Goal: Task Accomplishment & Management: Use online tool/utility

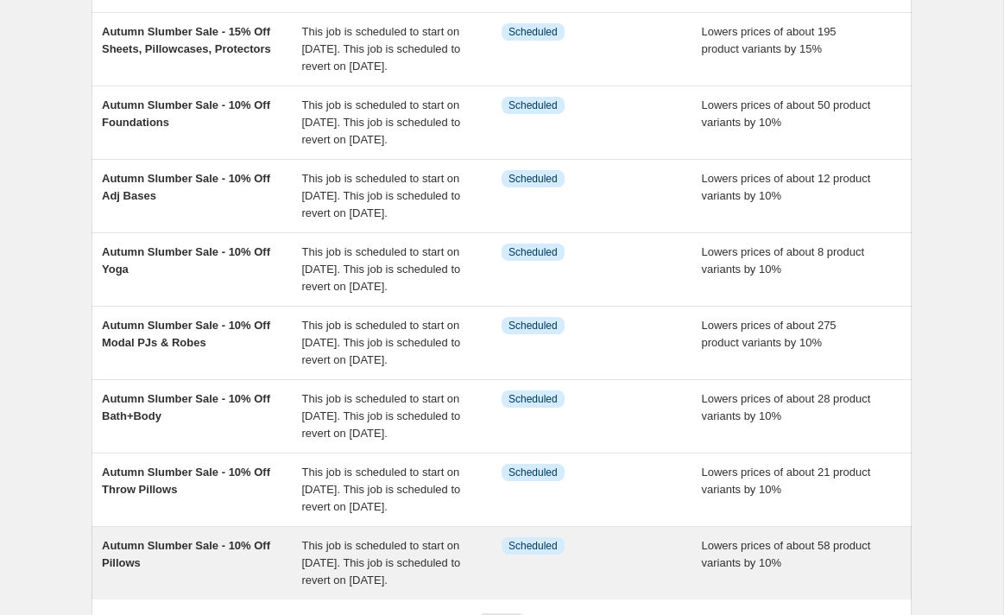
scroll to position [585, 0]
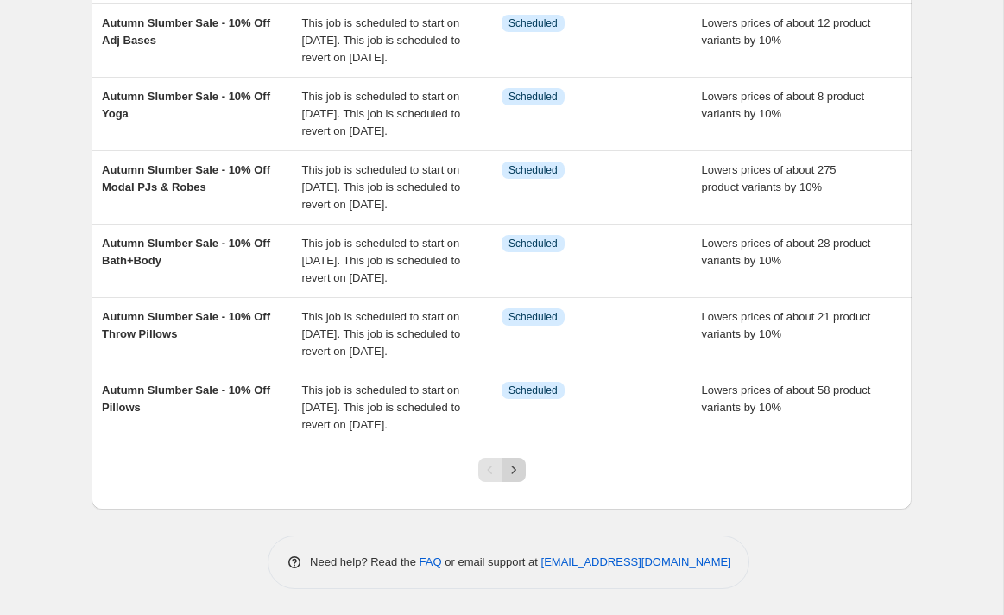
click at [513, 464] on icon "Next" at bounding box center [513, 469] width 17 height 17
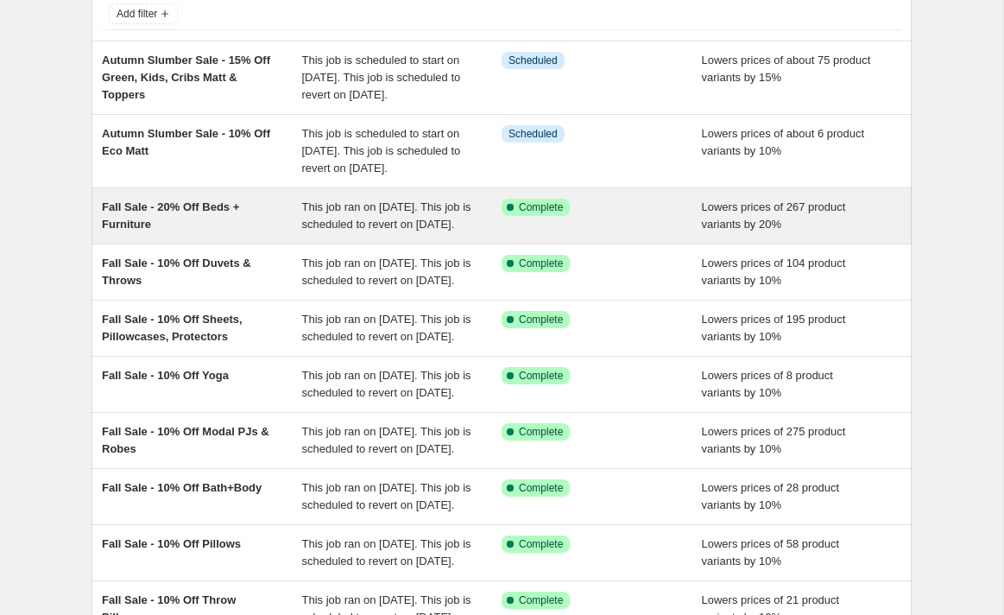
scroll to position [126, 0]
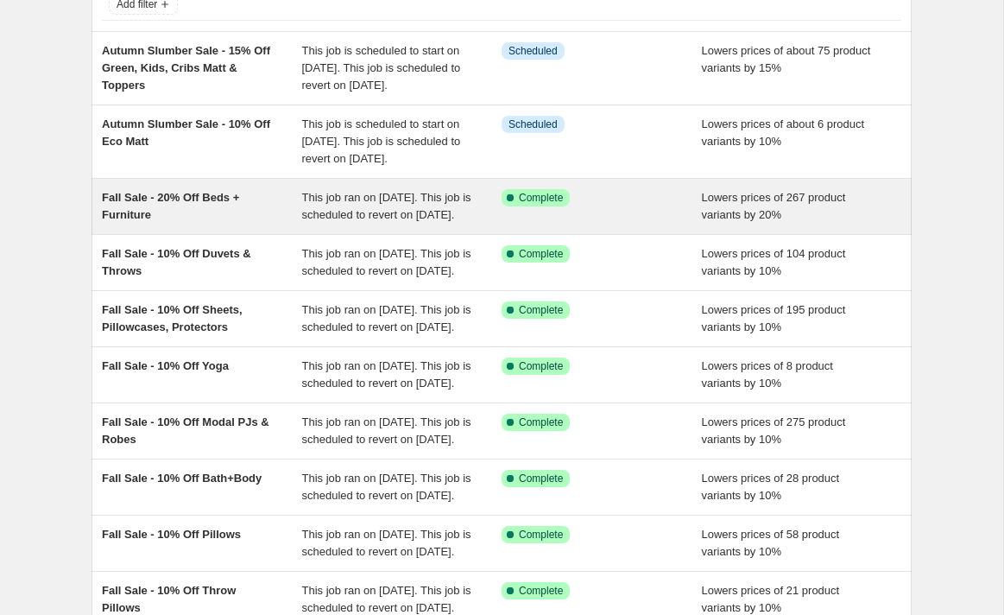
click at [268, 224] on div "Fall Sale - 20% Off Beds + Furniture" at bounding box center [202, 206] width 200 height 35
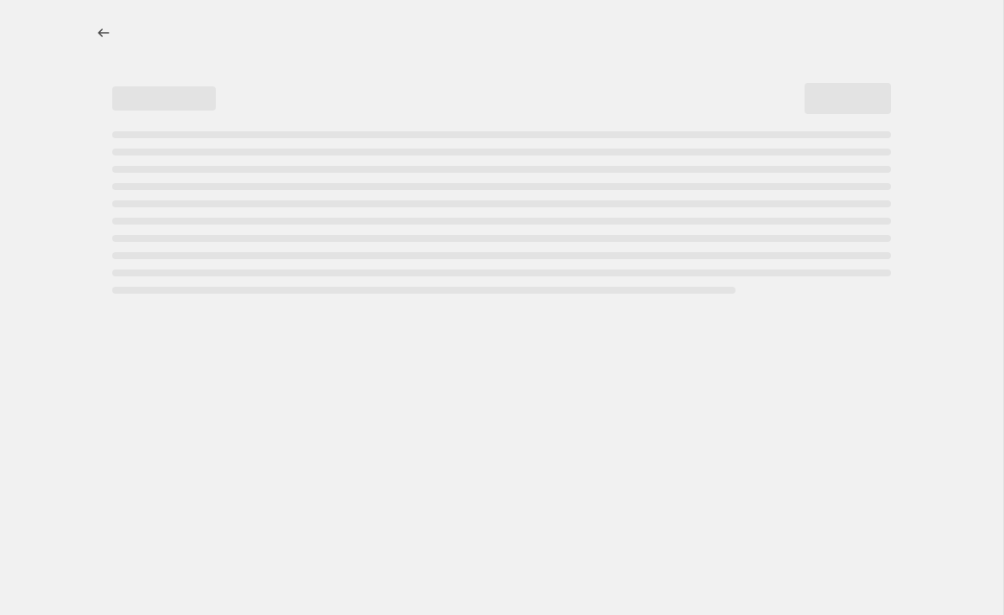
select select "percentage"
select select "collection"
select select "product_status"
select select "not_equal"
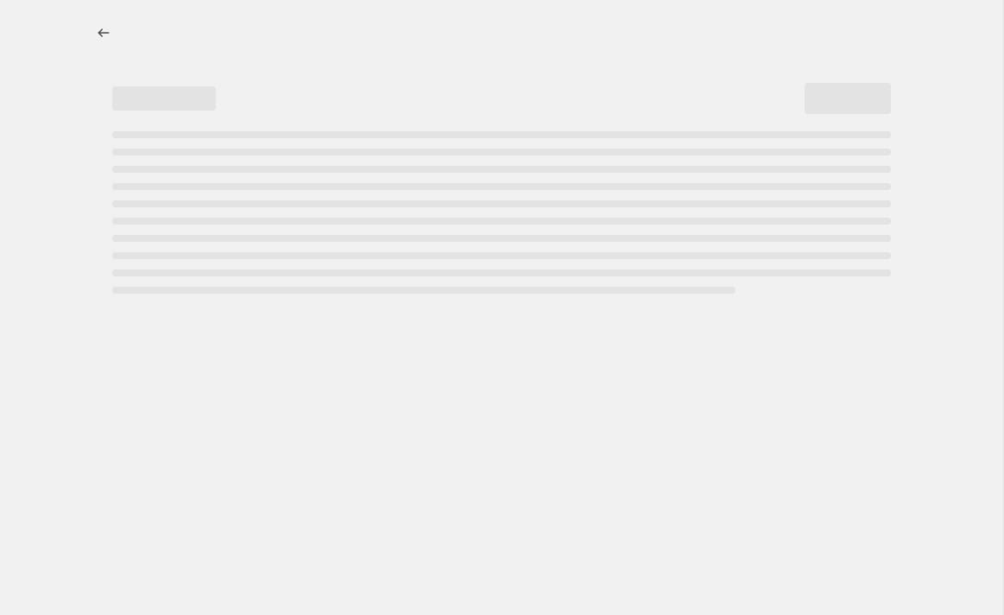
select select "not_equal"
select select "product_type"
select select "not_equal"
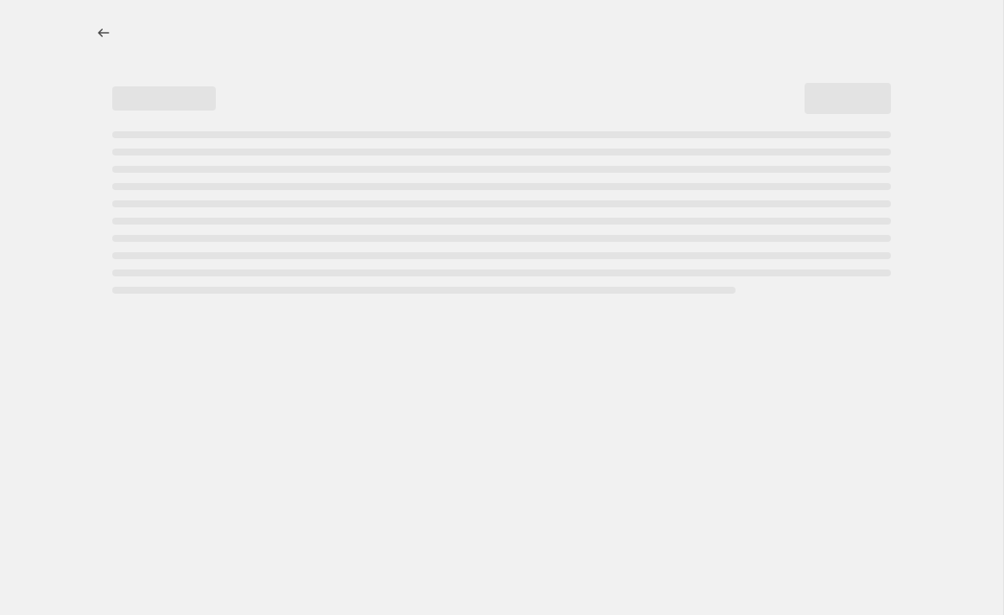
select select "product_type"
select select "not_equal"
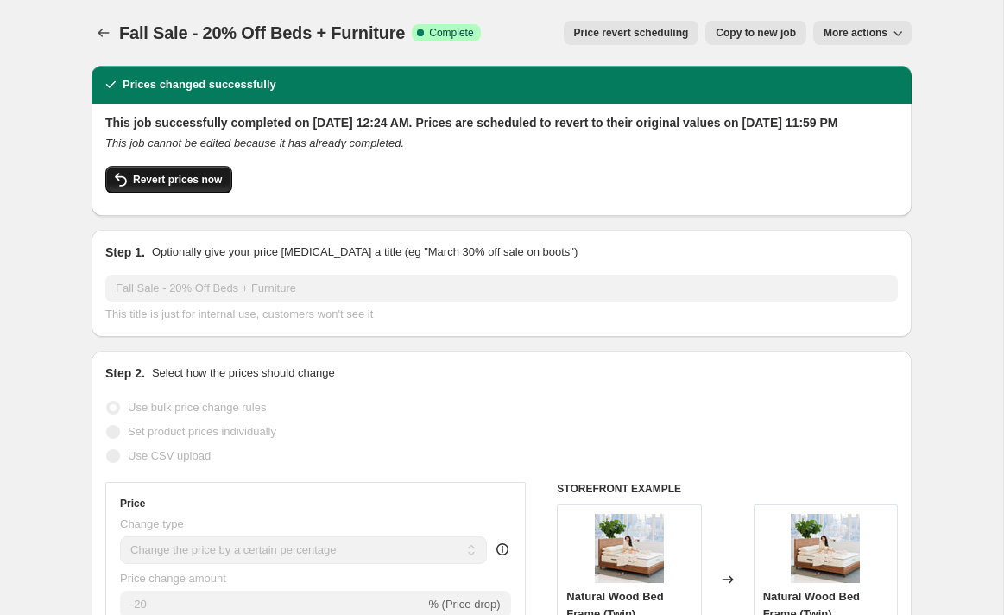
click at [184, 186] on span "Revert prices now" at bounding box center [177, 180] width 89 height 14
checkbox input "false"
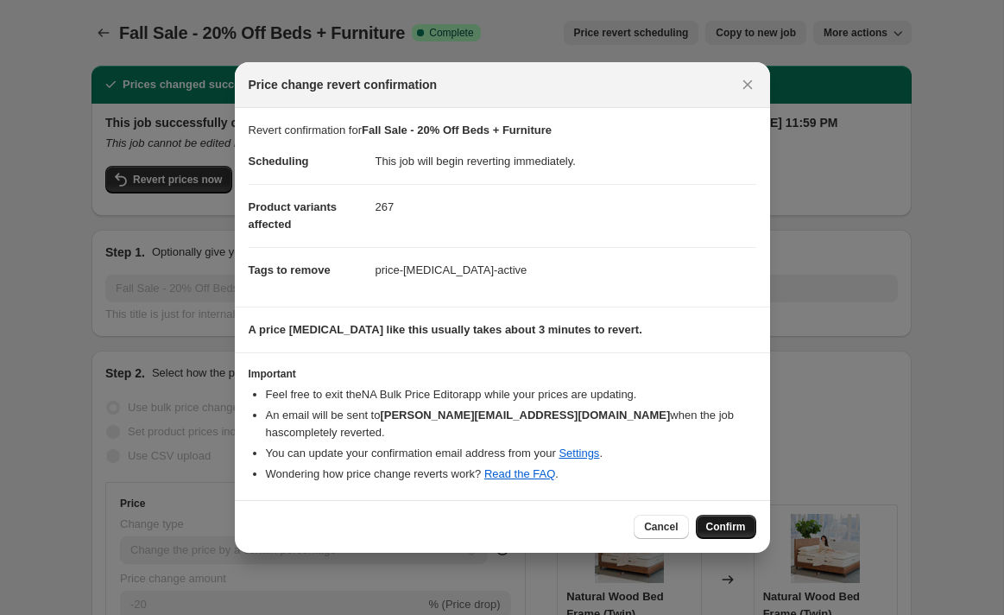
click at [724, 520] on span "Confirm" at bounding box center [726, 527] width 40 height 14
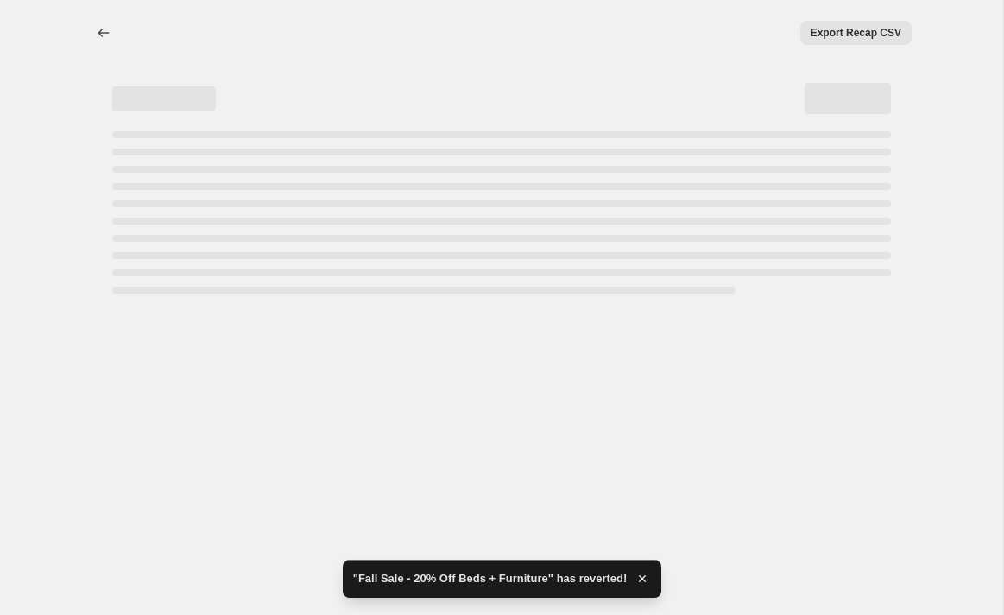
select select "percentage"
select select "collection"
select select "product_status"
select select "not_equal"
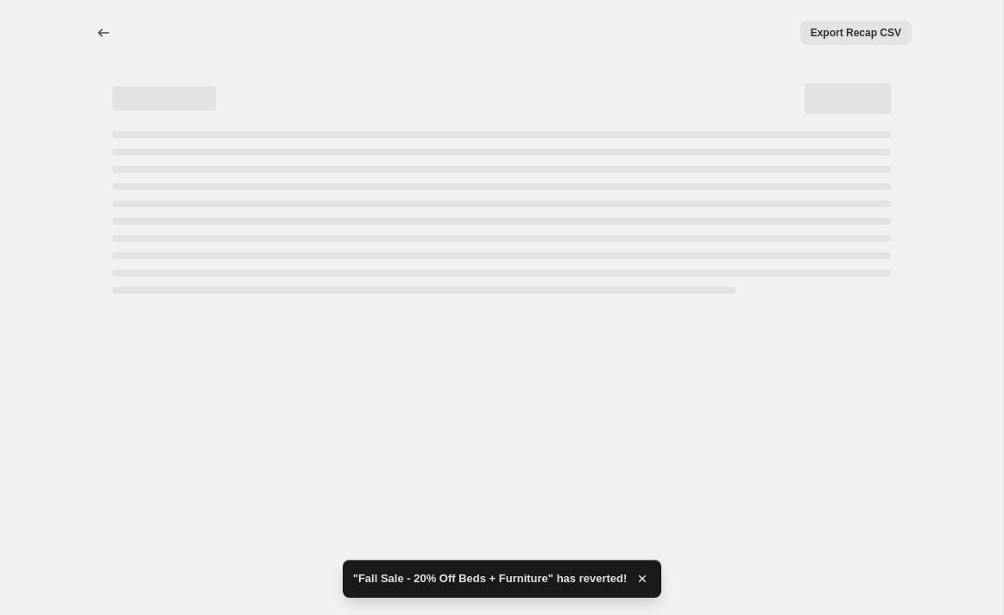
select select "not_equal"
select select "product_type"
select select "not_equal"
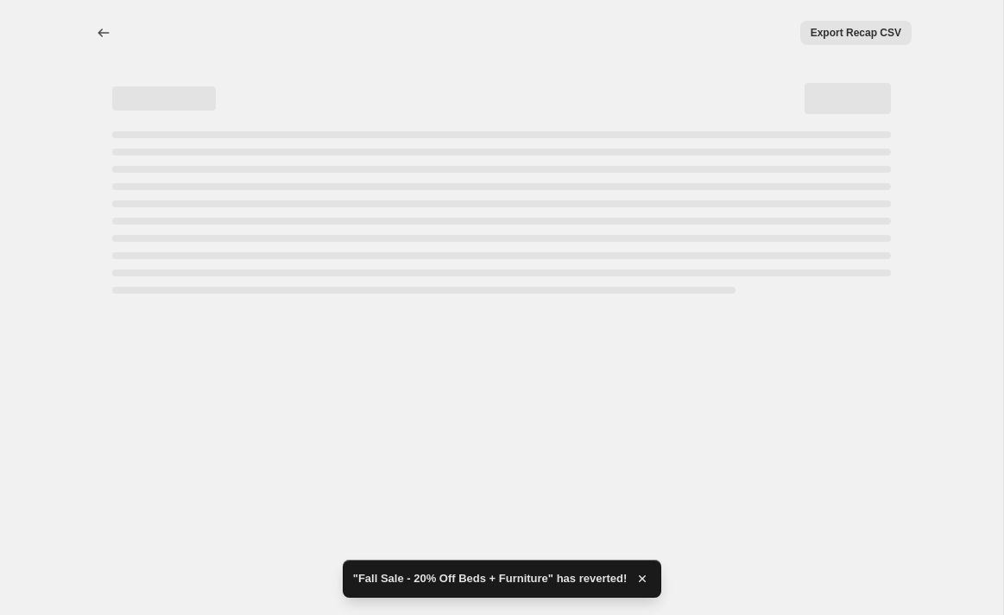
select select "product_type"
select select "not_equal"
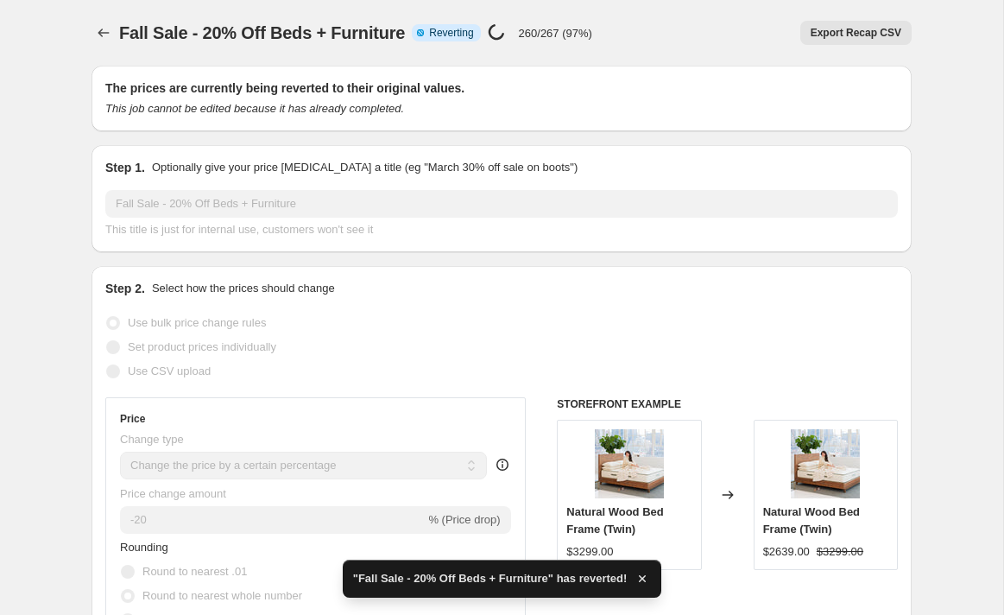
checkbox input "true"
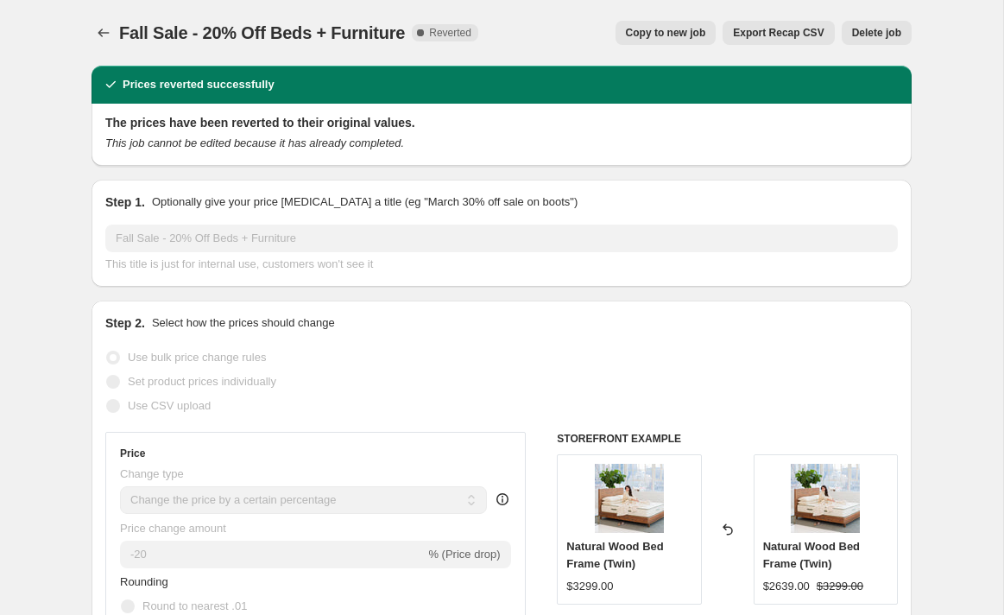
click at [658, 28] on span "Copy to new job" at bounding box center [666, 33] width 80 height 14
select select "percentage"
select select "collection"
select select "product_status"
select select "not_equal"
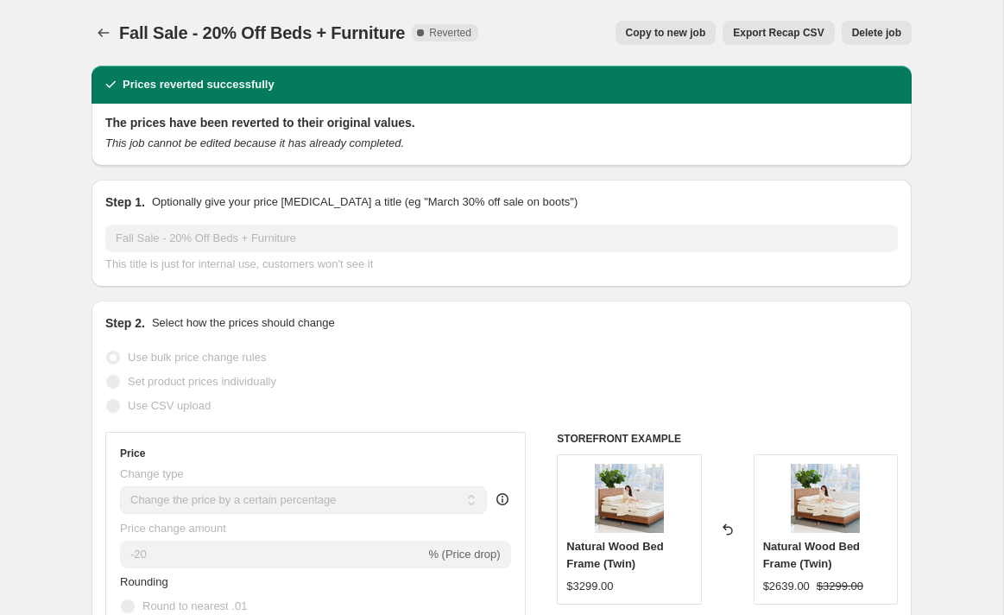
select select "not_equal"
select select "product_type"
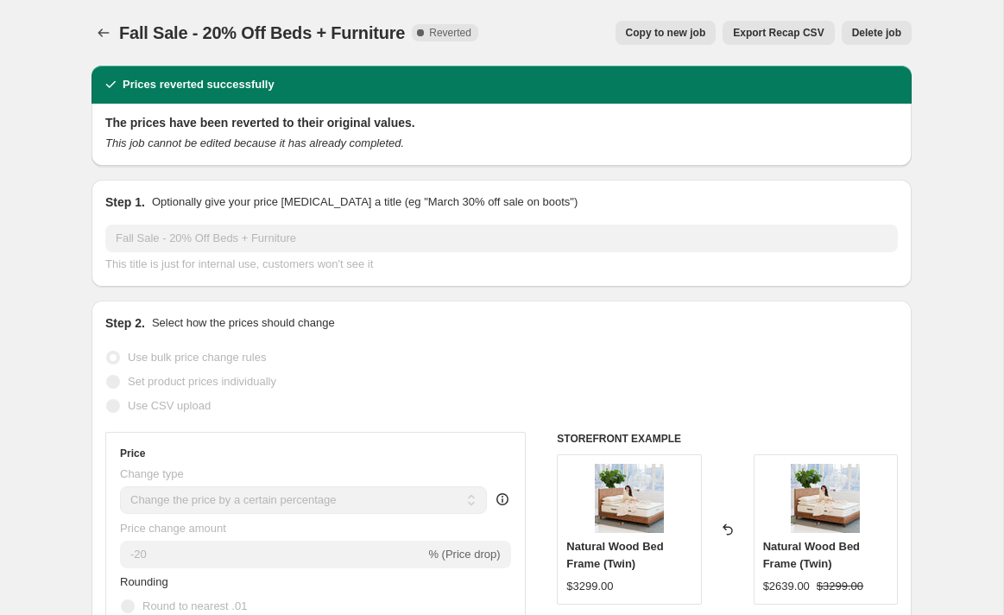
select select "not_equal"
select select "product_type"
select select "not_equal"
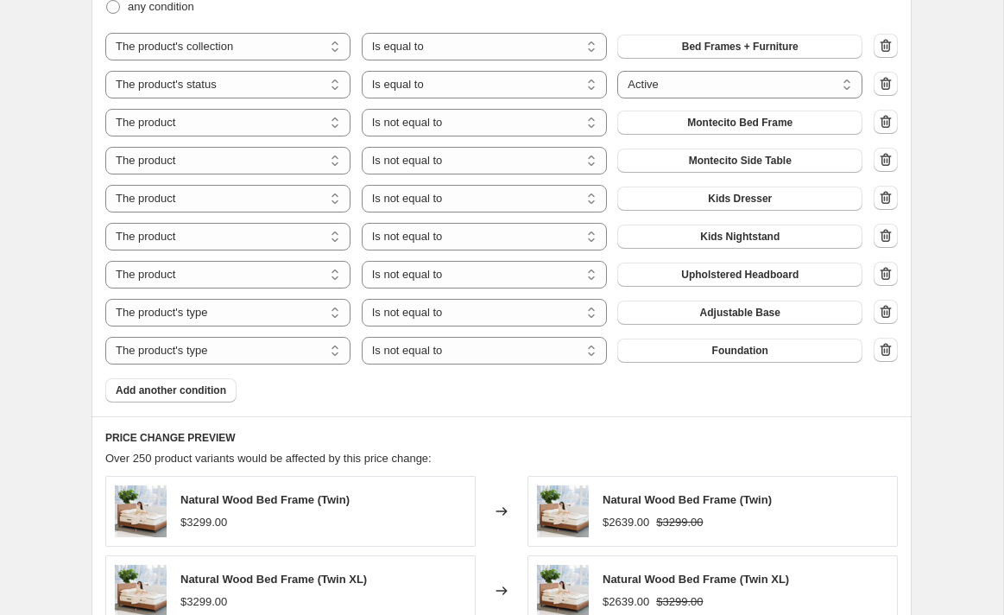
scroll to position [1201, 0]
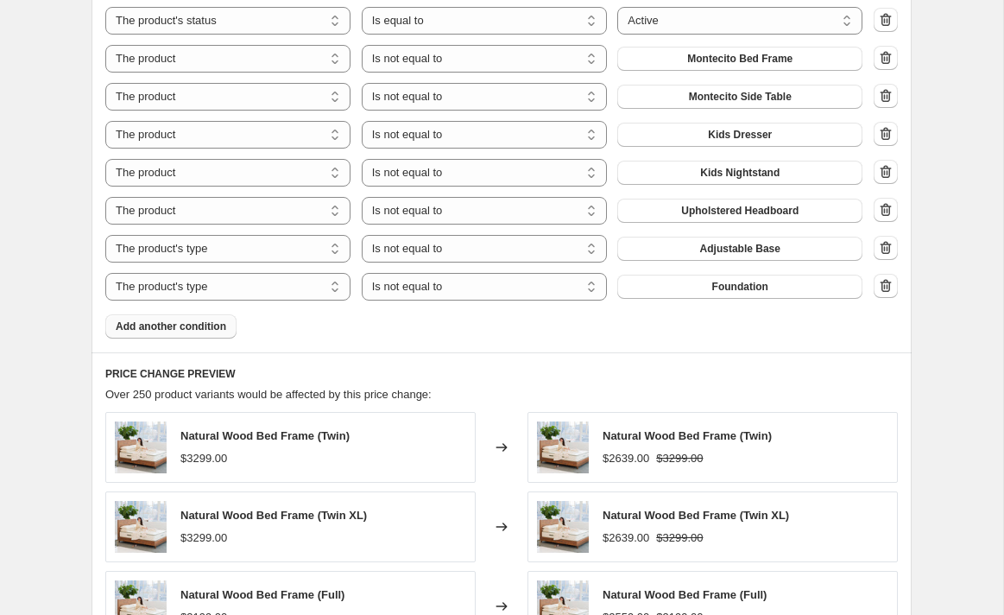
click at [205, 324] on span "Add another condition" at bounding box center [171, 326] width 110 height 14
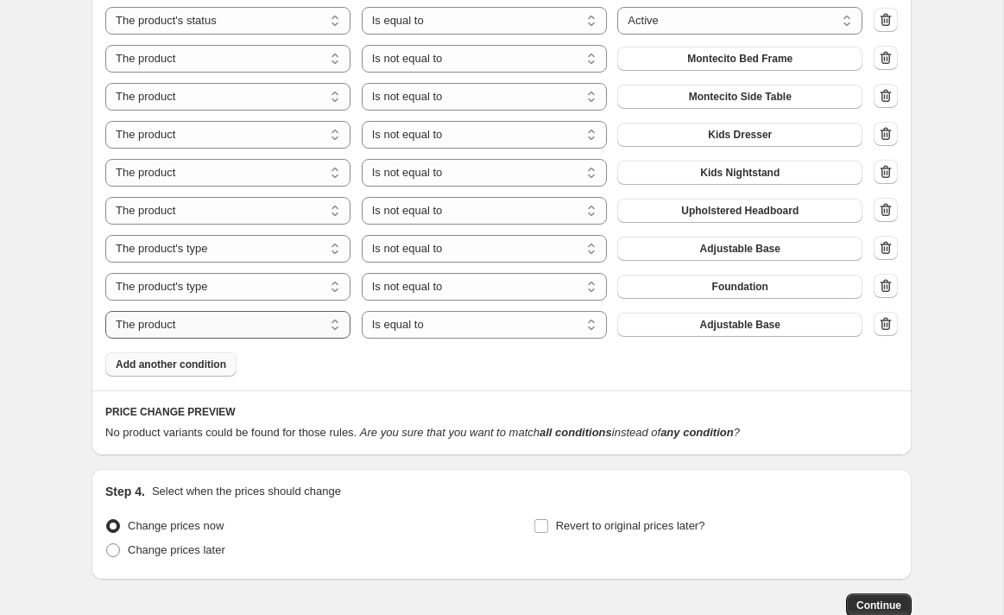
click at [329, 325] on select "The product The product's collection The product's tag The product's vendor The…" at bounding box center [227, 325] width 245 height 28
click at [419, 322] on select "Is equal to Is not equal to" at bounding box center [484, 325] width 245 height 28
select select "not_equal"
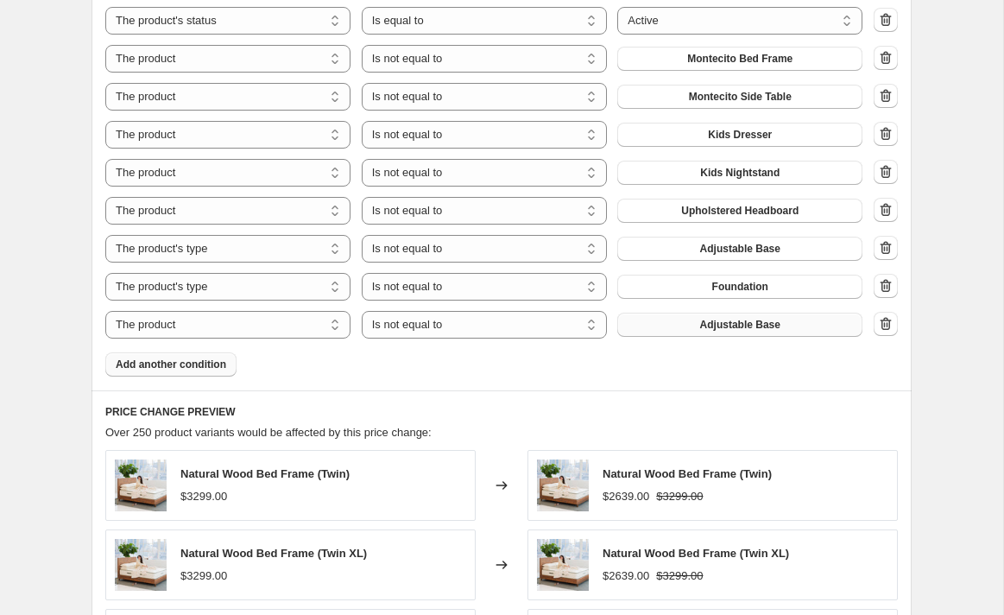
click at [729, 325] on span "Adjustable Base" at bounding box center [740, 325] width 80 height 14
click at [211, 367] on span "Add another condition" at bounding box center [171, 364] width 110 height 14
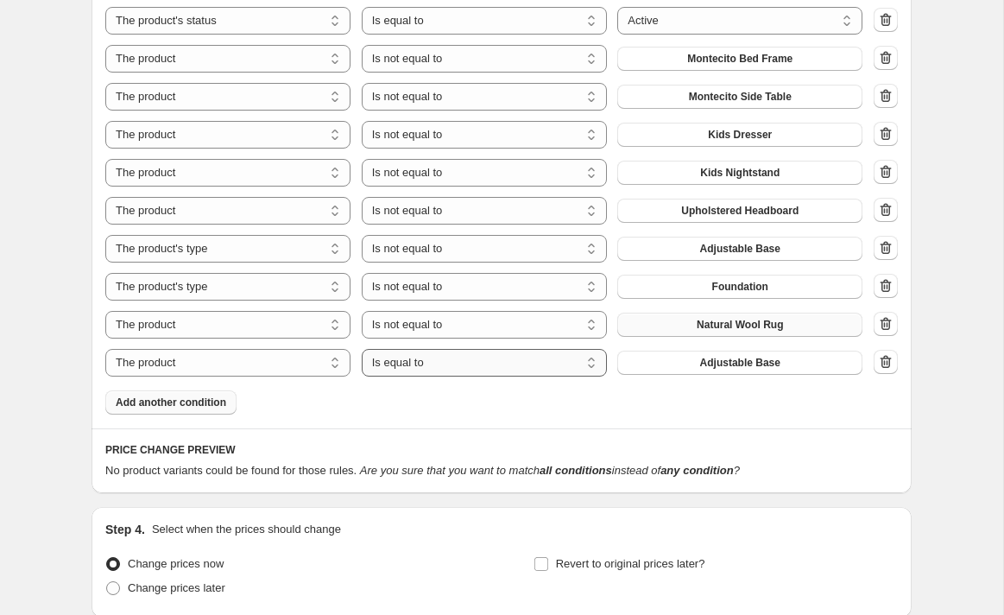
click at [501, 363] on select "Is equal to Is not equal to" at bounding box center [484, 363] width 245 height 28
select select "not_equal"
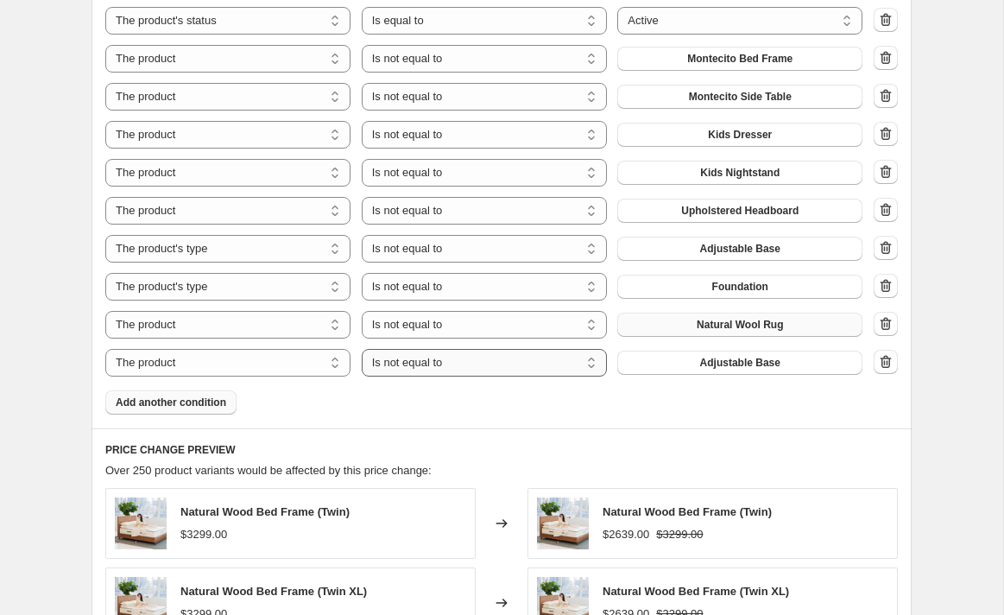
click at [457, 362] on select "Is equal to Is not equal to" at bounding box center [484, 363] width 245 height 28
click at [736, 364] on span "Adjustable Base" at bounding box center [740, 363] width 80 height 14
click at [192, 403] on span "Add another condition" at bounding box center [171, 402] width 110 height 14
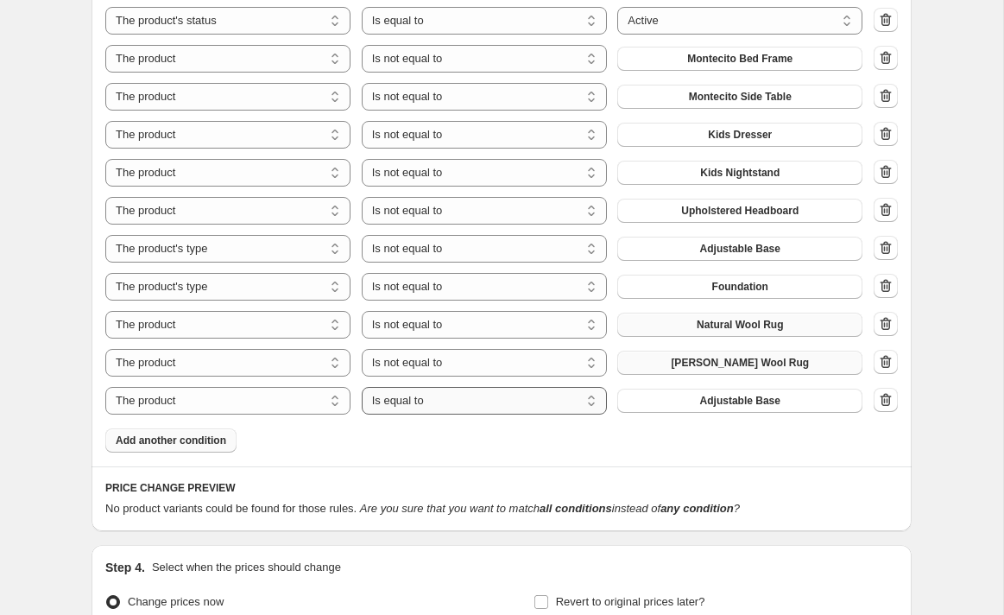
click at [417, 404] on select "Is equal to Is not equal to" at bounding box center [484, 401] width 245 height 28
select select "not_equal"
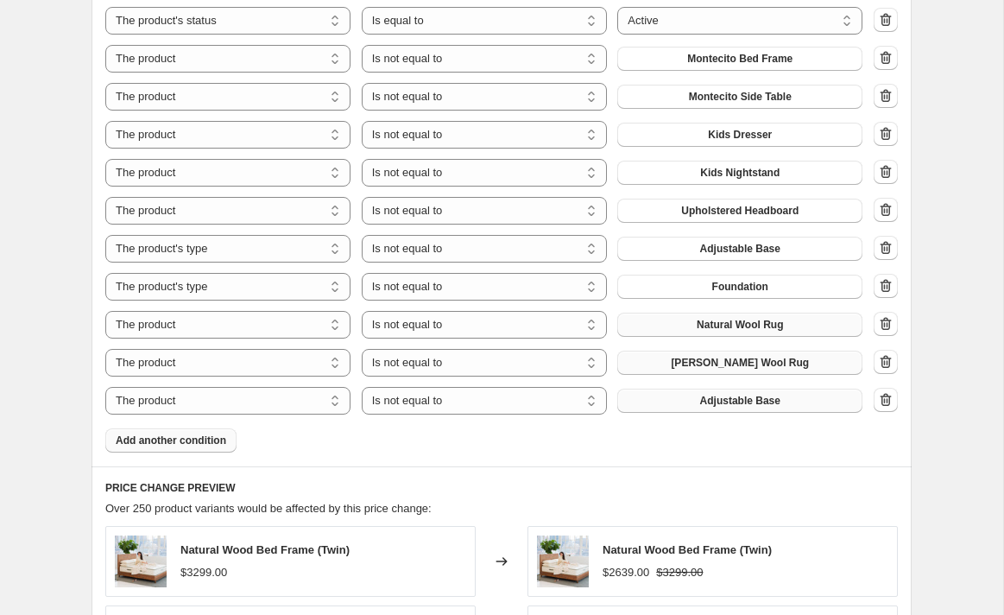
click at [709, 399] on span "Adjustable Base" at bounding box center [740, 401] width 80 height 14
click at [181, 438] on span "Add another condition" at bounding box center [171, 440] width 110 height 14
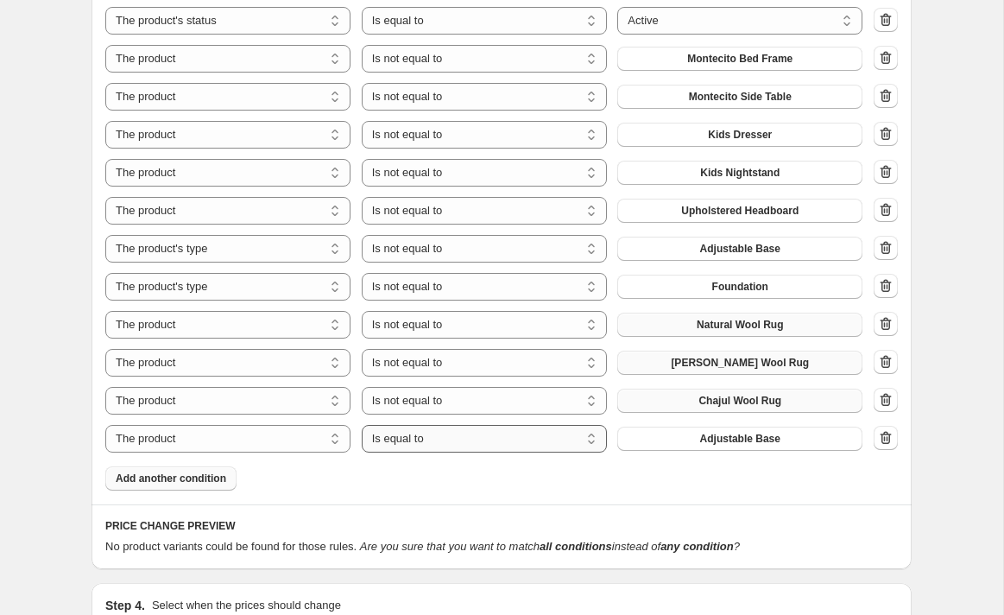
click at [570, 441] on select "Is equal to Is not equal to" at bounding box center [484, 439] width 245 height 28
select select "not_equal"
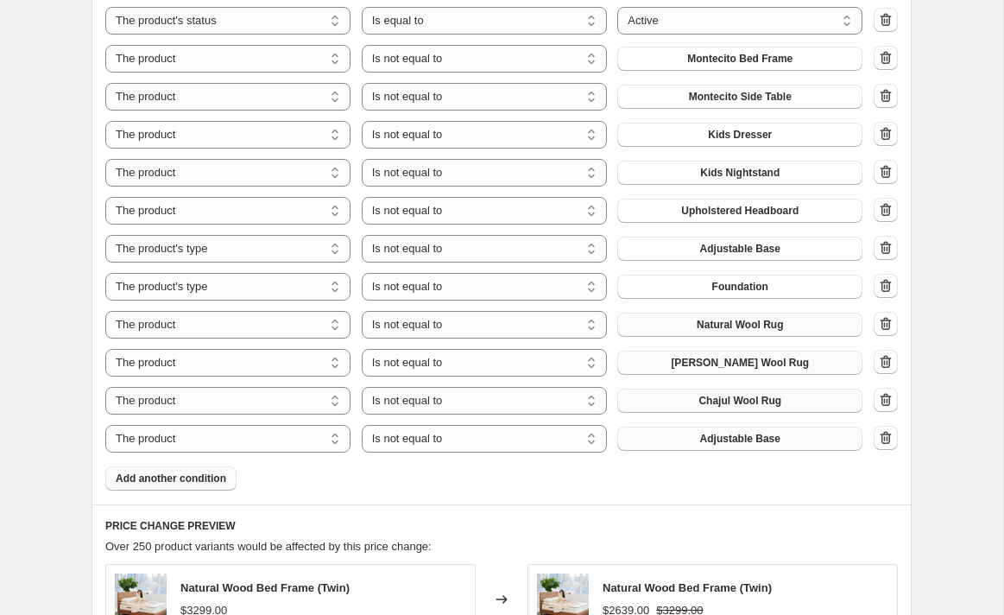
click at [747, 437] on span "Adjustable Base" at bounding box center [740, 439] width 80 height 14
click at [190, 478] on span "Add another condition" at bounding box center [171, 478] width 110 height 14
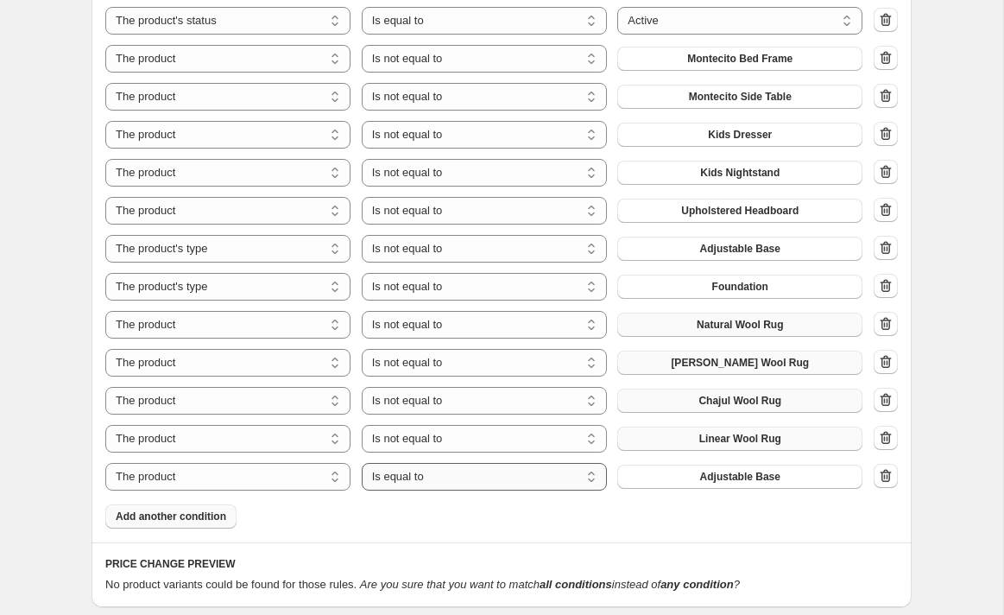
click at [473, 481] on select "Is equal to Is not equal to" at bounding box center [484, 477] width 245 height 28
select select "not_equal"
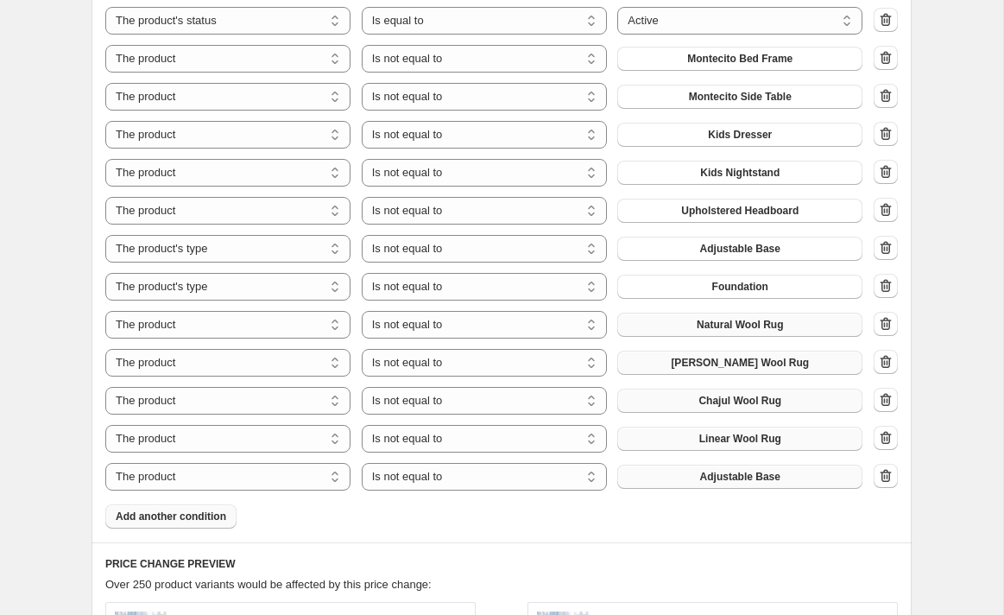
click at [731, 477] on span "Adjustable Base" at bounding box center [740, 477] width 80 height 14
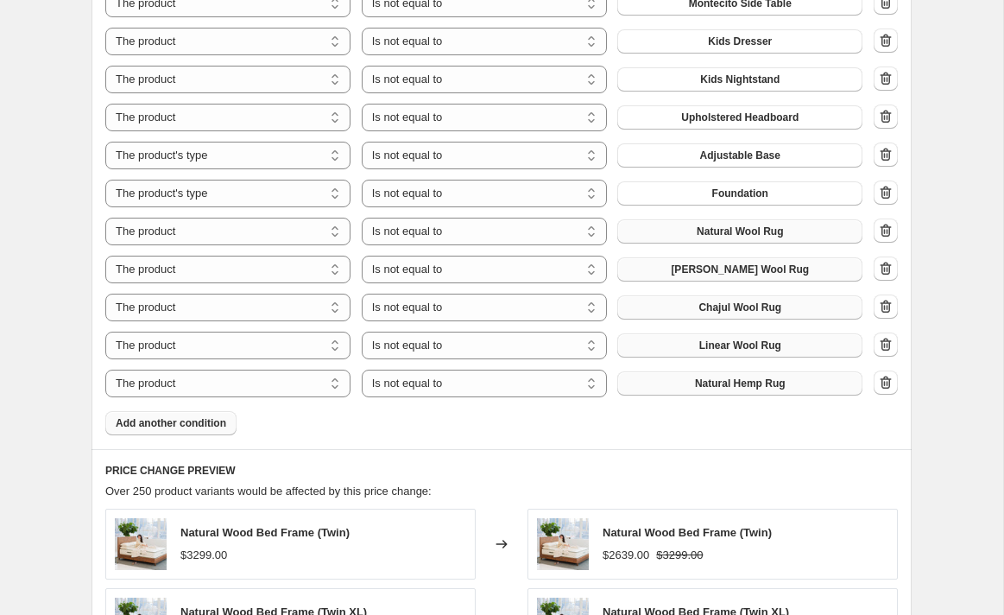
scroll to position [1297, 0]
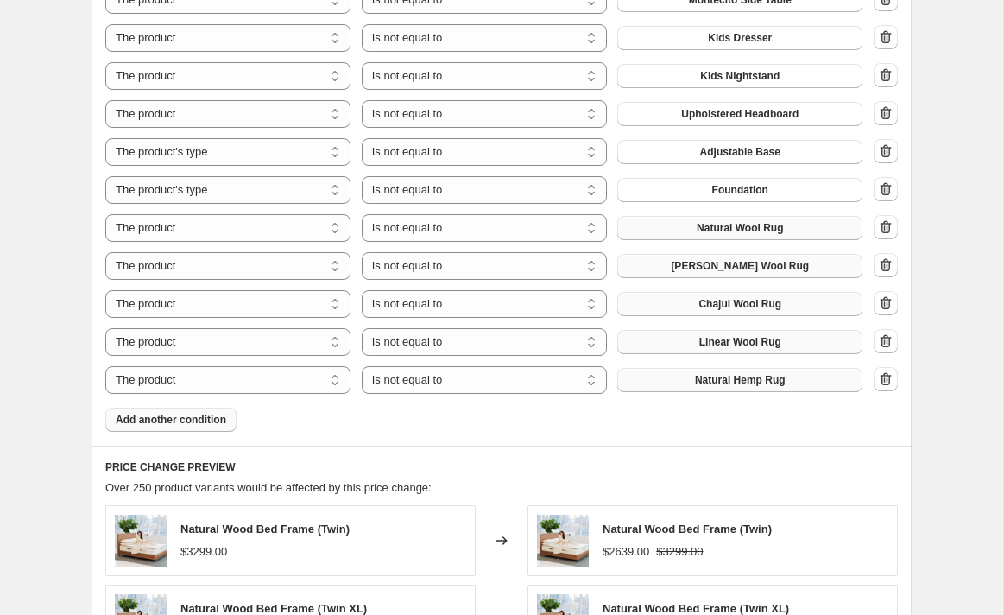
click at [162, 420] on span "Add another condition" at bounding box center [171, 420] width 110 height 14
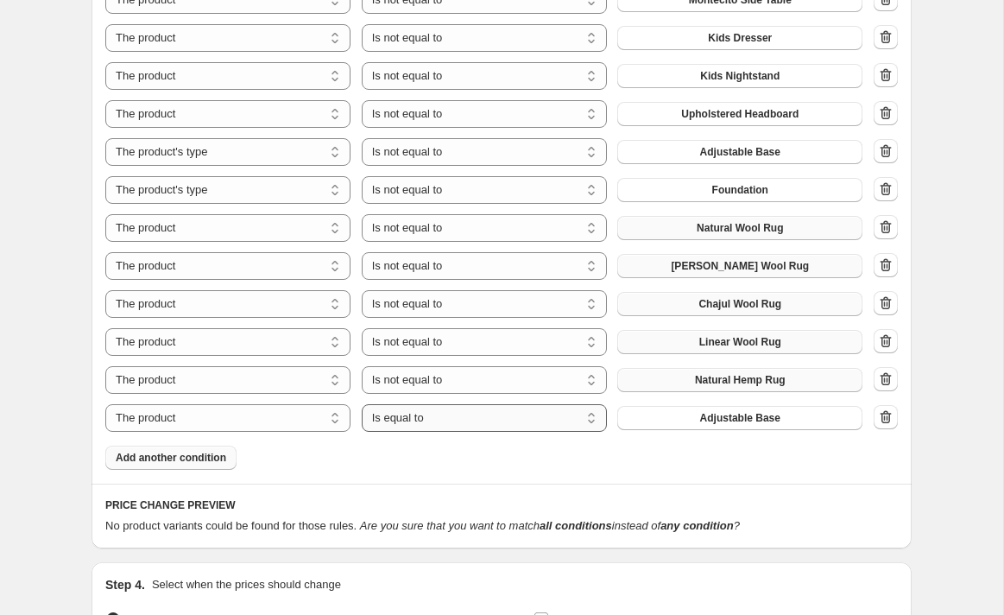
click at [495, 421] on select "Is equal to Is not equal to" at bounding box center [484, 418] width 245 height 28
select select "not_equal"
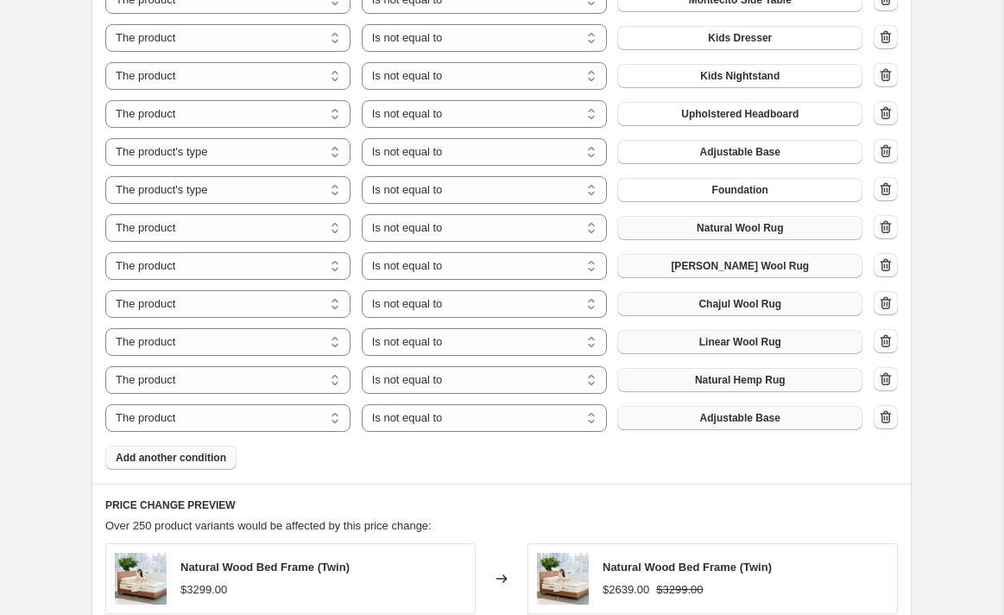
click at [719, 418] on span "Adjustable Base" at bounding box center [740, 418] width 80 height 14
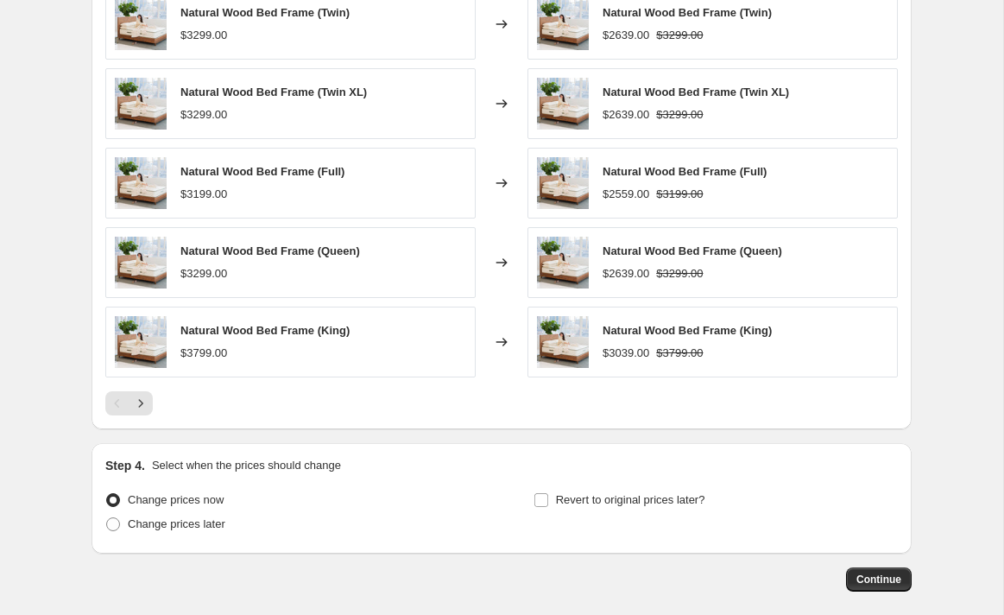
scroll to position [1933, 0]
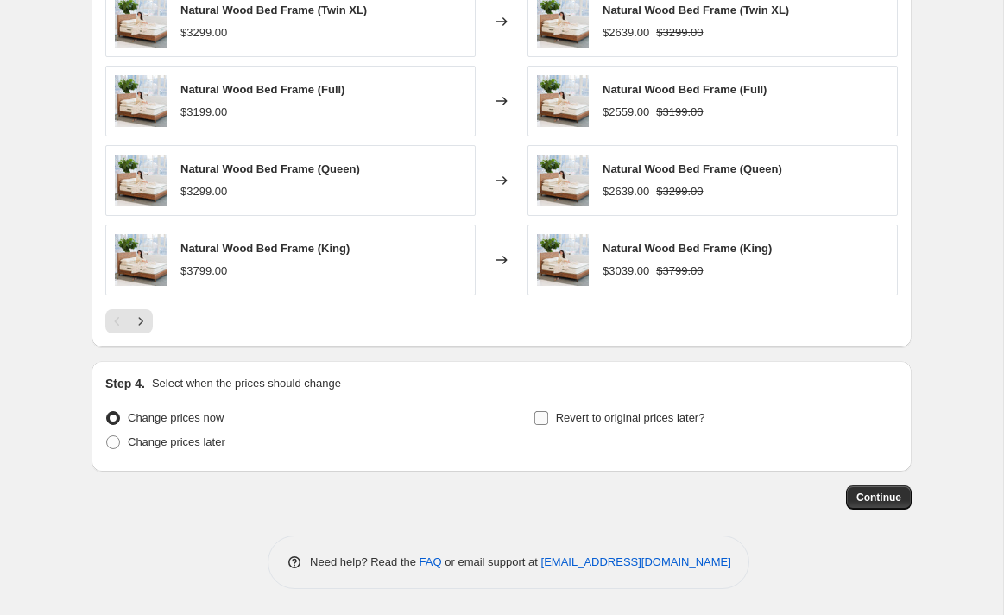
click at [541, 418] on input "Revert to original prices later?" at bounding box center [541, 418] width 14 height 14
checkbox input "true"
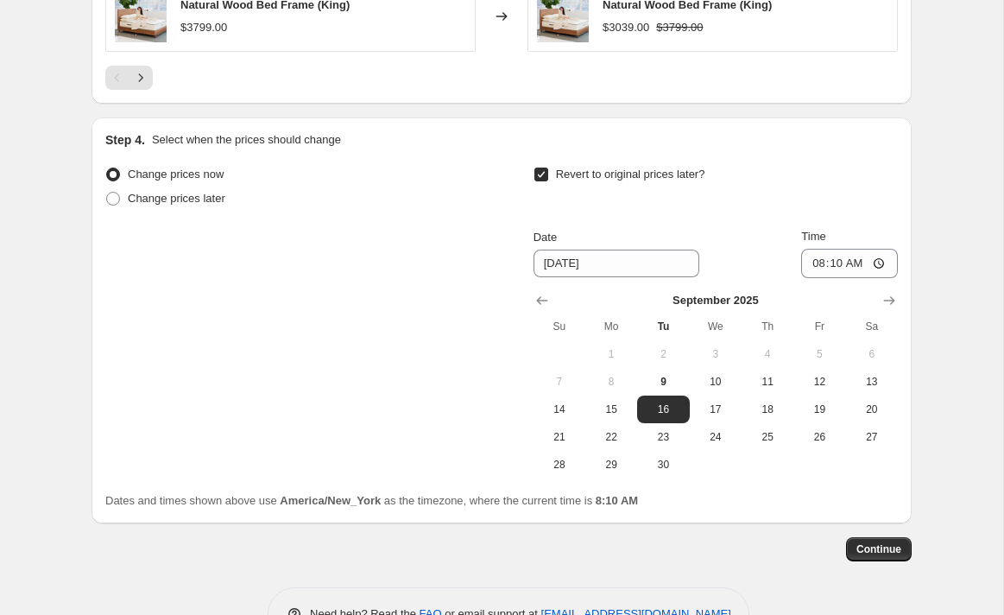
scroll to position [2229, 0]
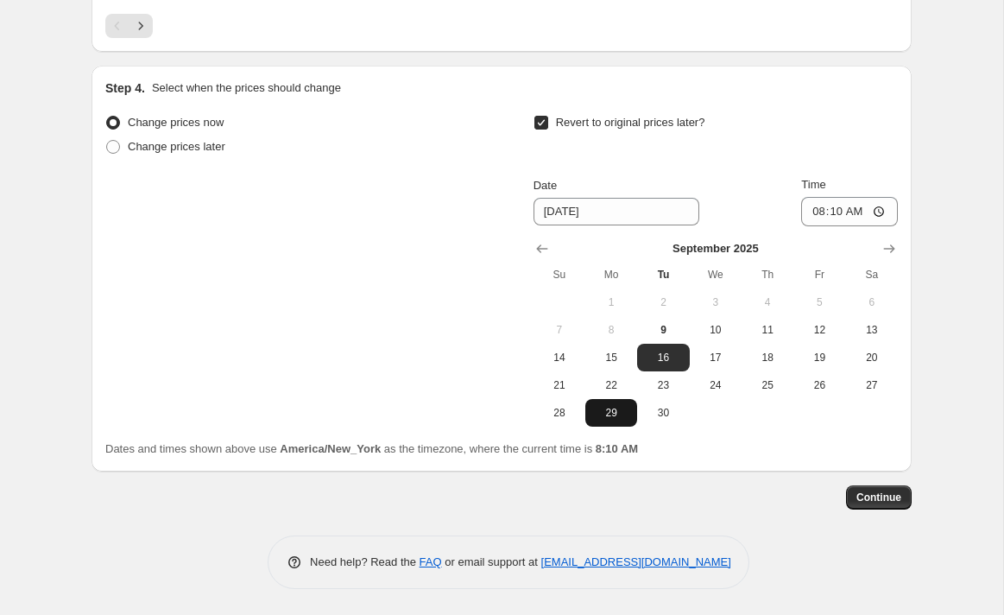
click at [624, 413] on span "29" at bounding box center [611, 413] width 38 height 14
type input "[DATE]"
click at [813, 209] on input "08:10" at bounding box center [849, 211] width 97 height 29
type input "23:59"
click at [878, 493] on span "Continue" at bounding box center [878, 497] width 45 height 14
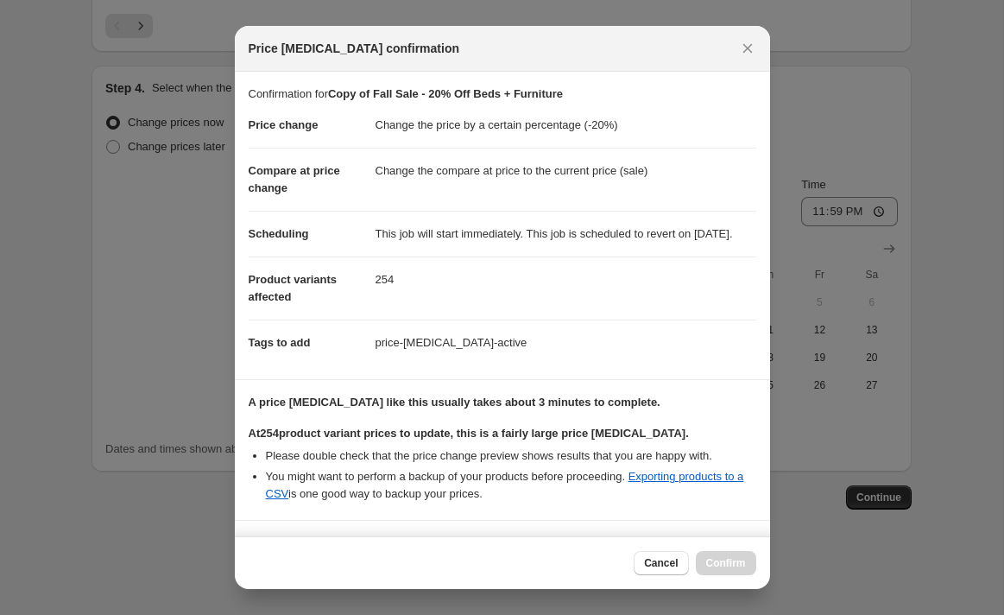
scroll to position [394, 0]
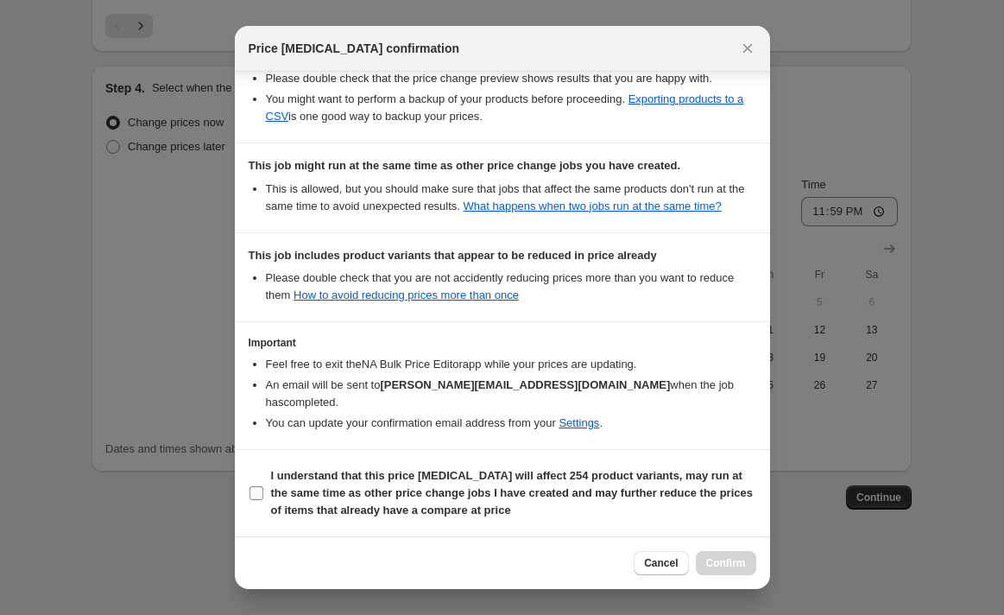
click at [251, 494] on input "I understand that this price [MEDICAL_DATA] will affect 254 product variants, m…" at bounding box center [256, 493] width 14 height 14
checkbox input "true"
click at [717, 559] on span "Confirm" at bounding box center [726, 563] width 40 height 14
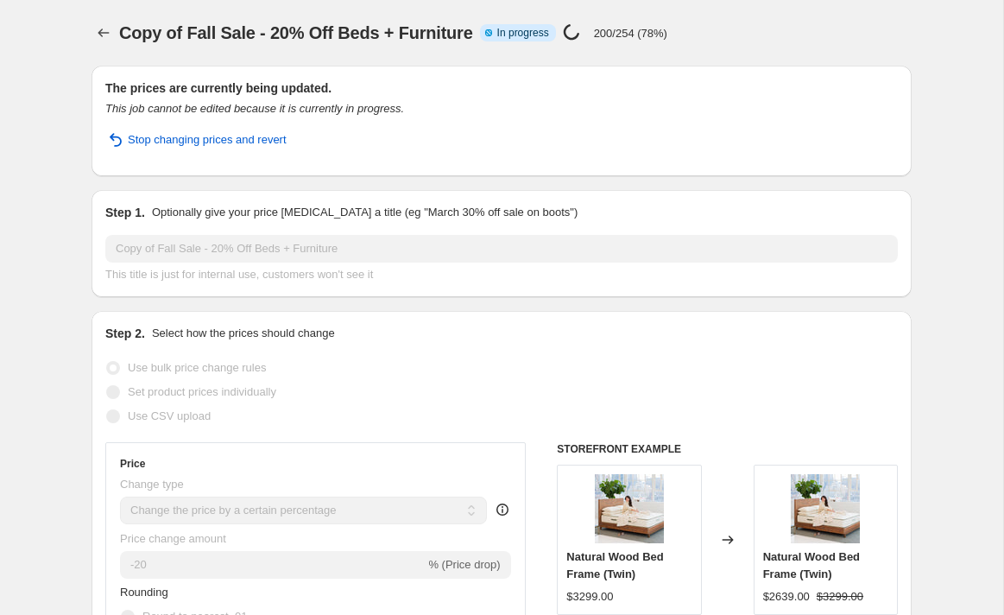
select select "percentage"
select select "collection"
select select "product_status"
select select "not_equal"
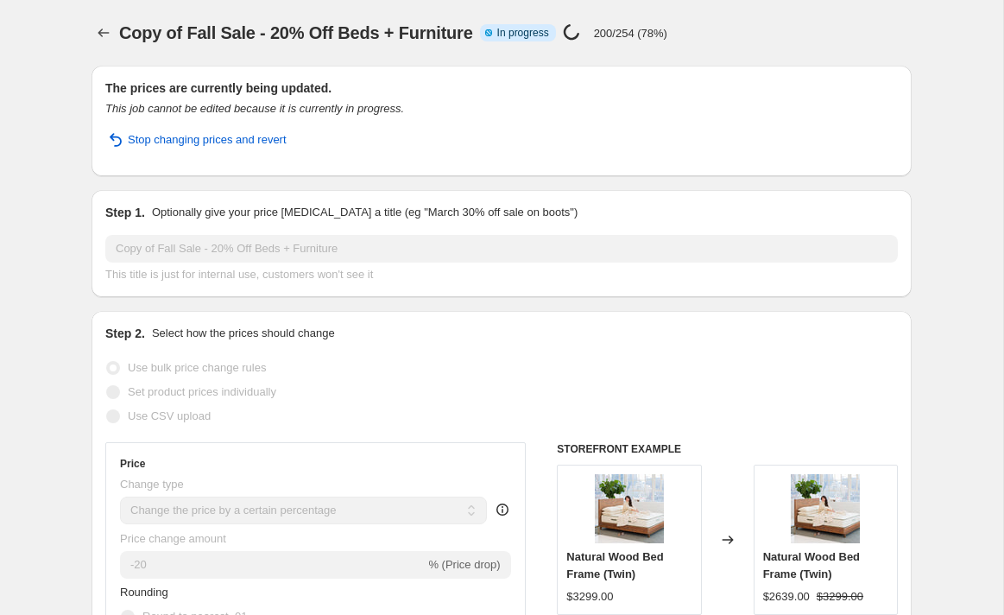
select select "not_equal"
select select "product_type"
select select "not_equal"
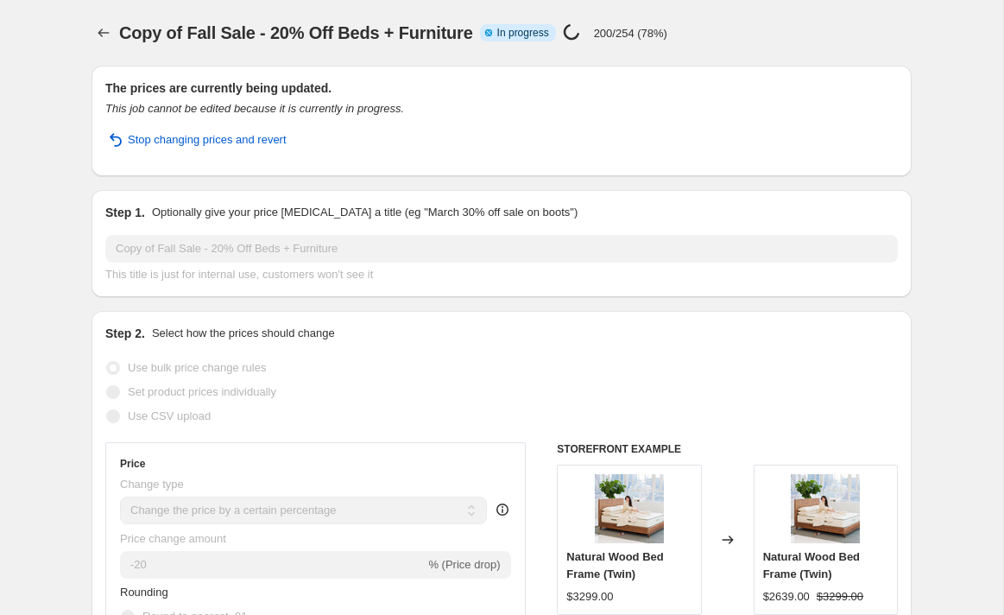
select select "product_type"
select select "not_equal"
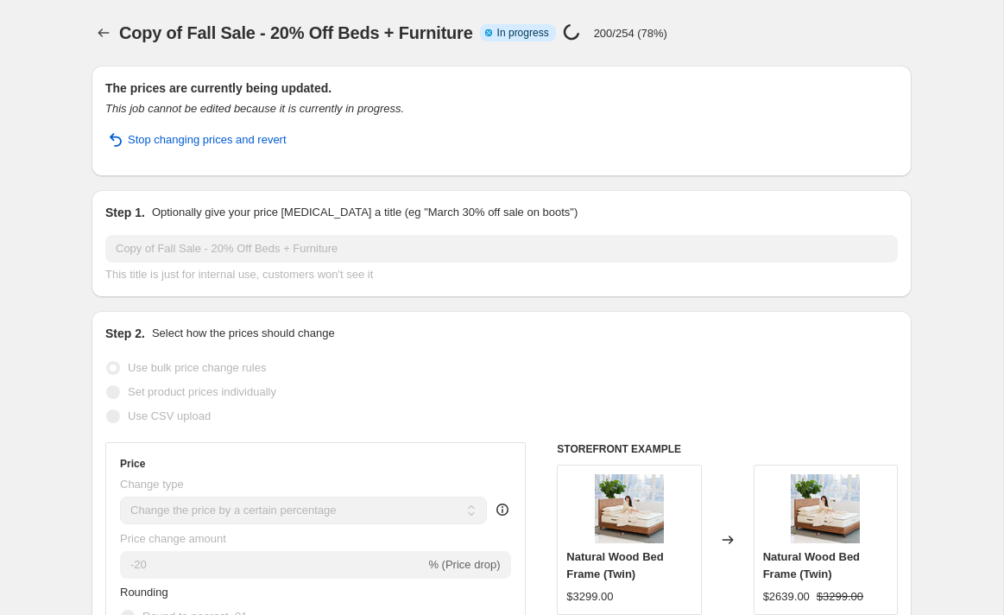
select select "not_equal"
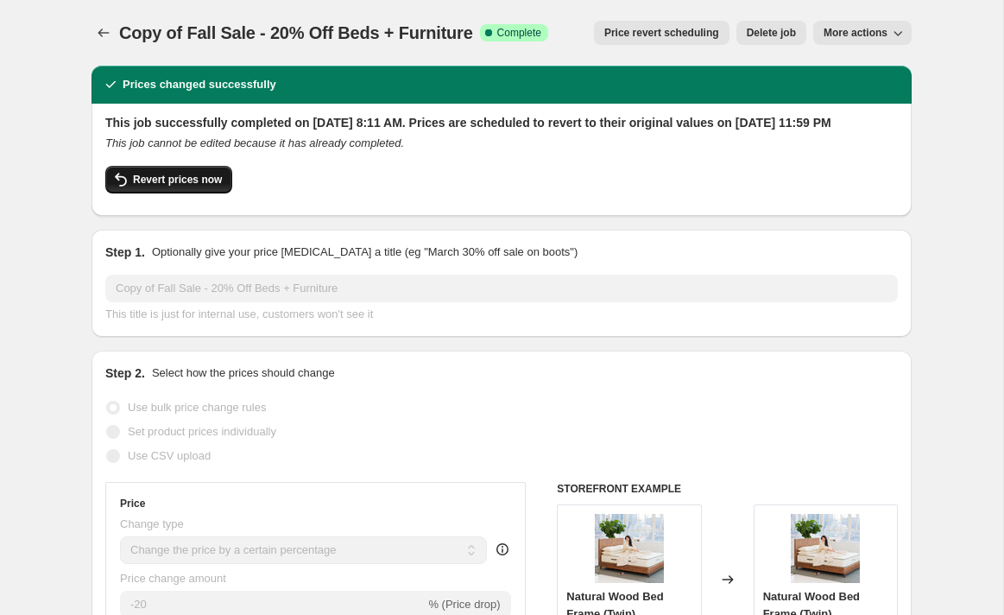
click at [186, 186] on span "Revert prices now" at bounding box center [177, 180] width 89 height 14
checkbox input "false"
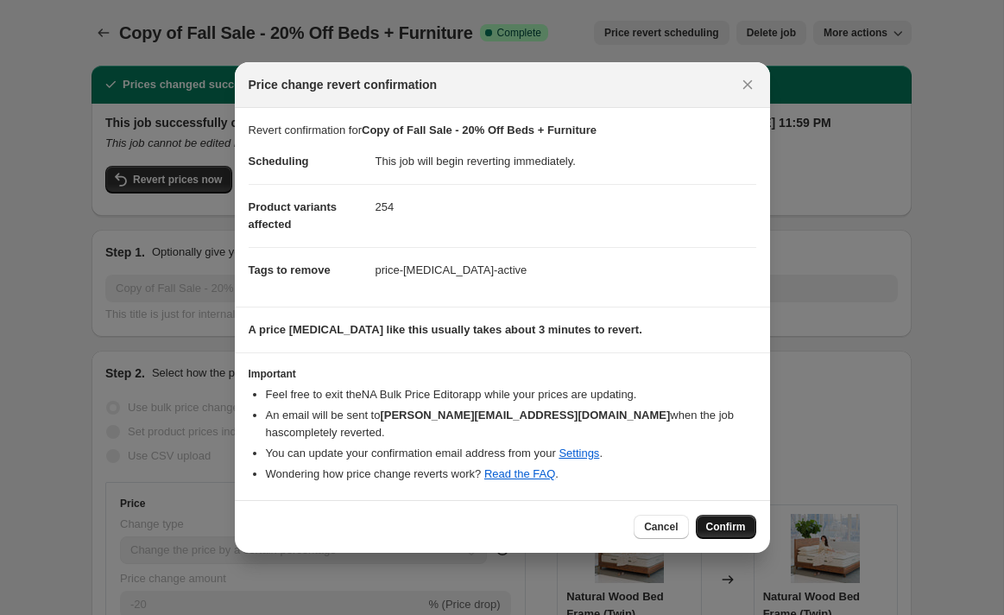
click at [722, 520] on span "Confirm" at bounding box center [726, 527] width 40 height 14
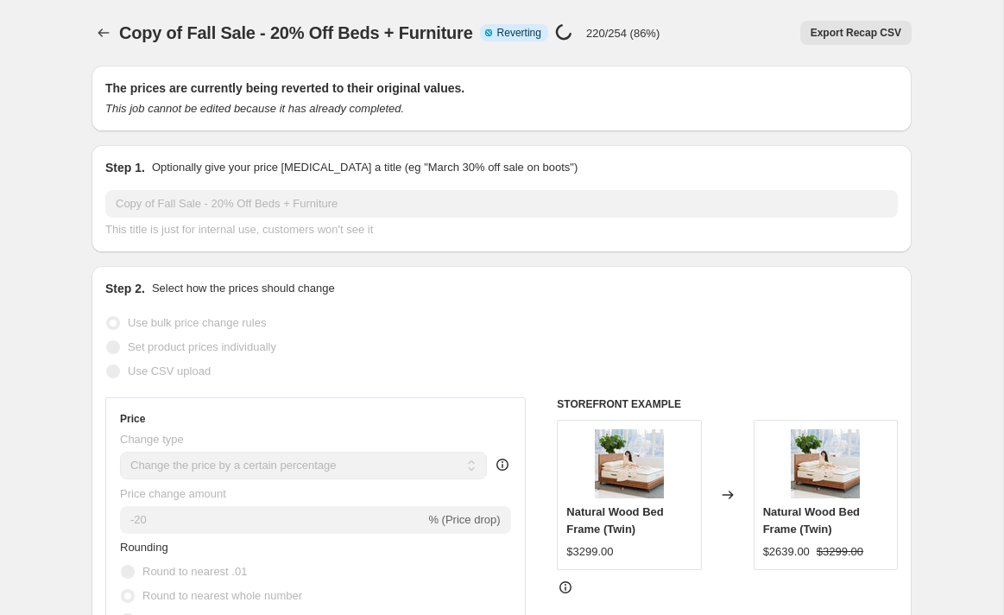
select select "percentage"
select select "collection"
select select "product_status"
select select "not_equal"
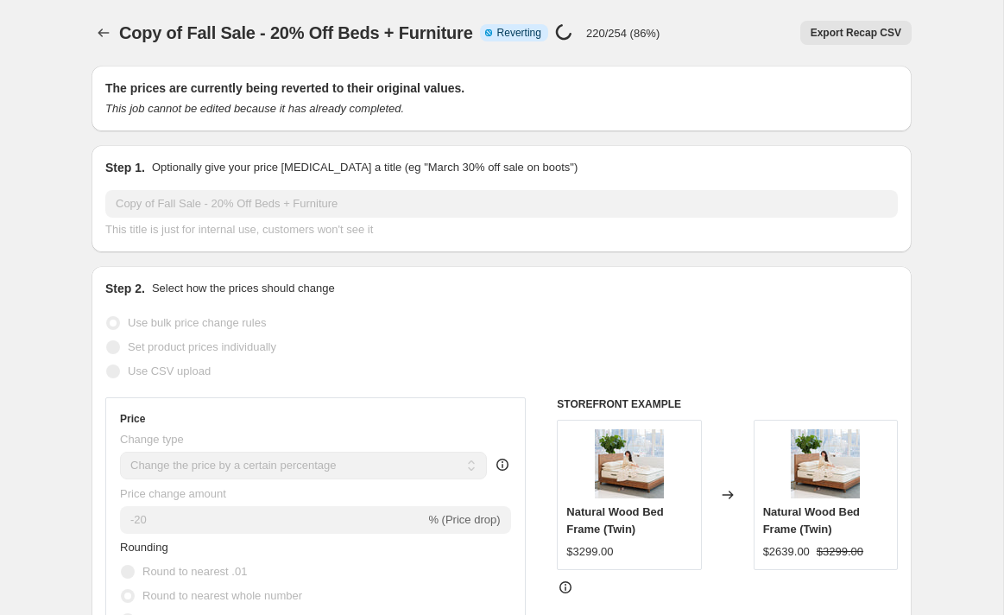
select select "not_equal"
select select "product_type"
select select "not_equal"
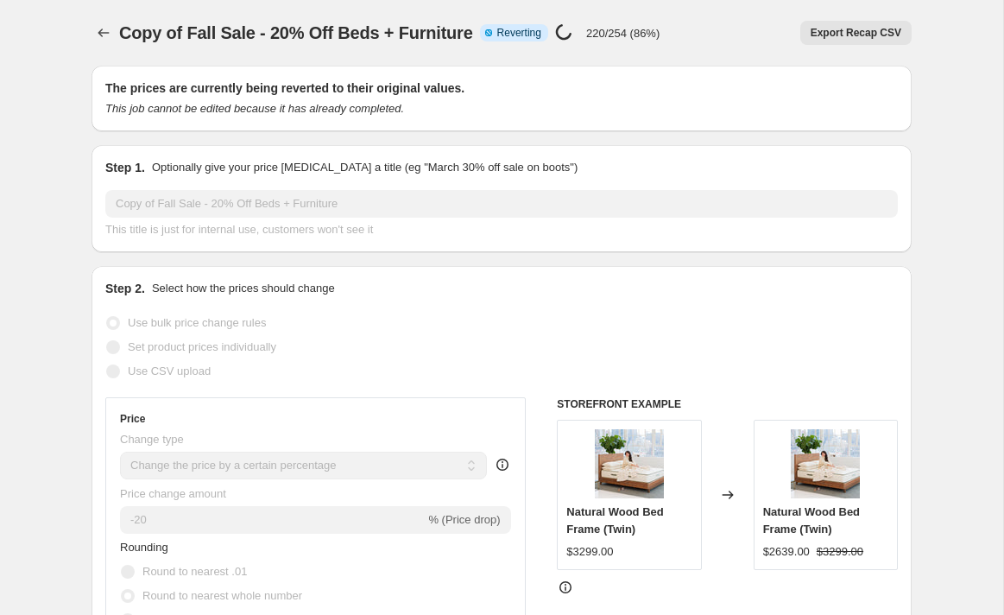
select select "product_type"
select select "not_equal"
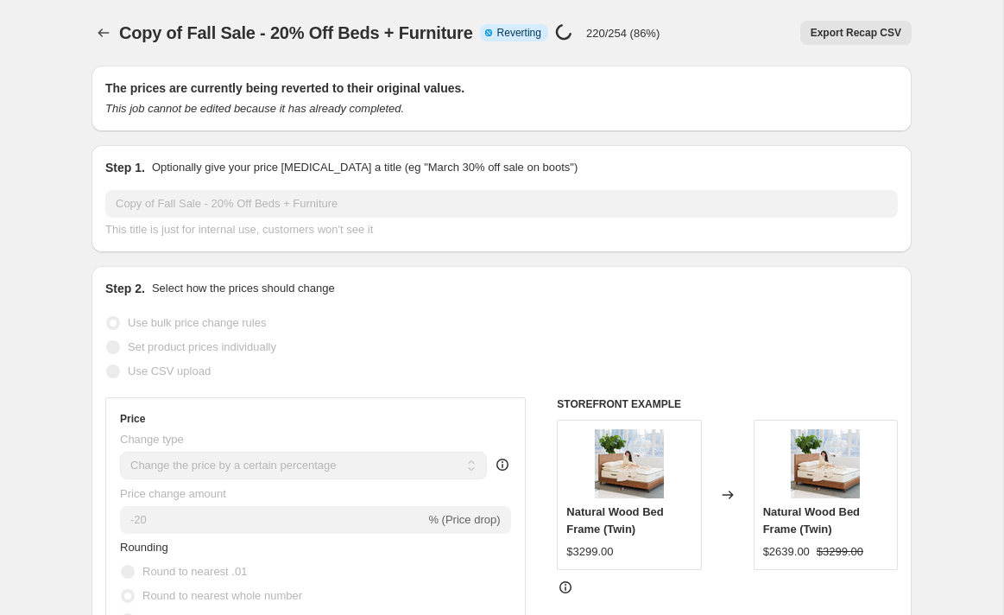
select select "not_equal"
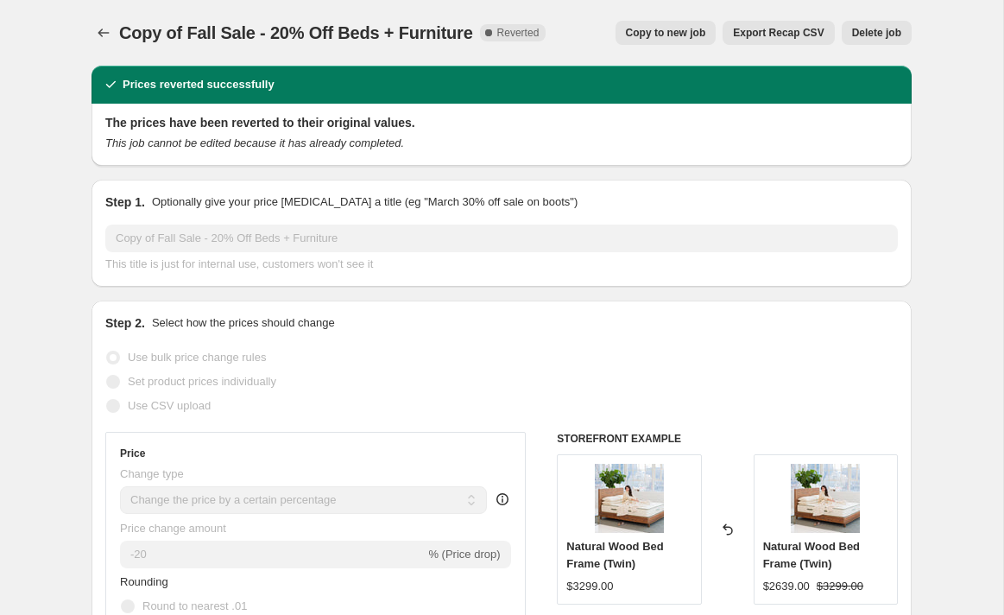
click at [640, 28] on span "Copy to new job" at bounding box center [666, 33] width 80 height 14
select select "percentage"
select select "collection"
select select "product_status"
select select "not_equal"
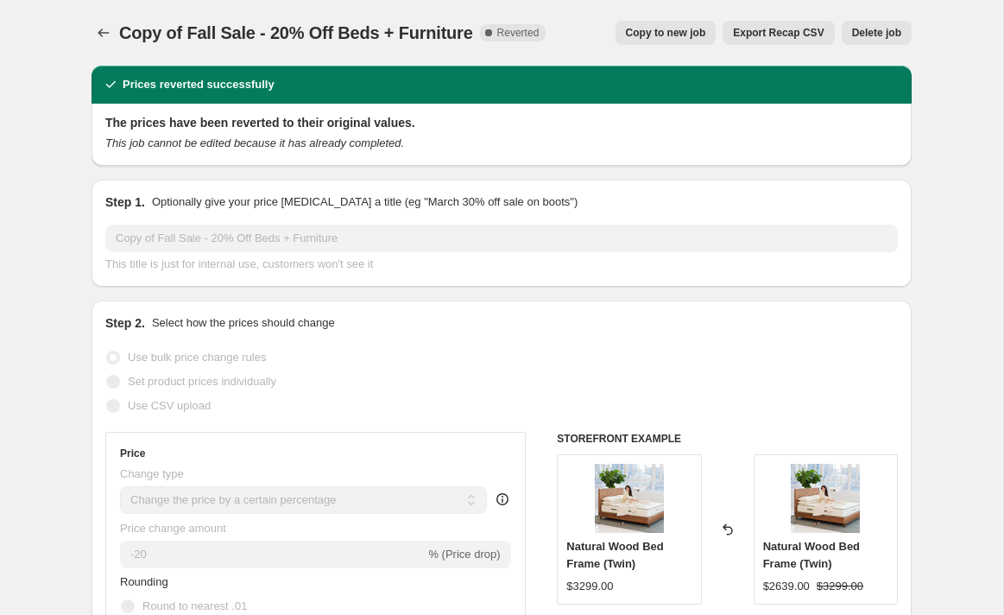
select select "not_equal"
select select "product_type"
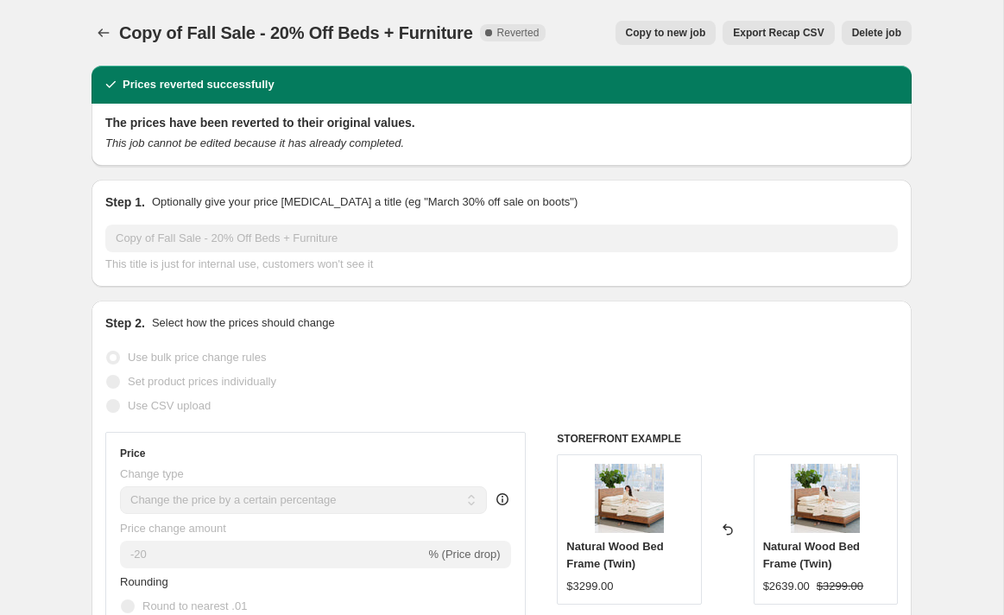
select select "not_equal"
select select "product_type"
select select "not_equal"
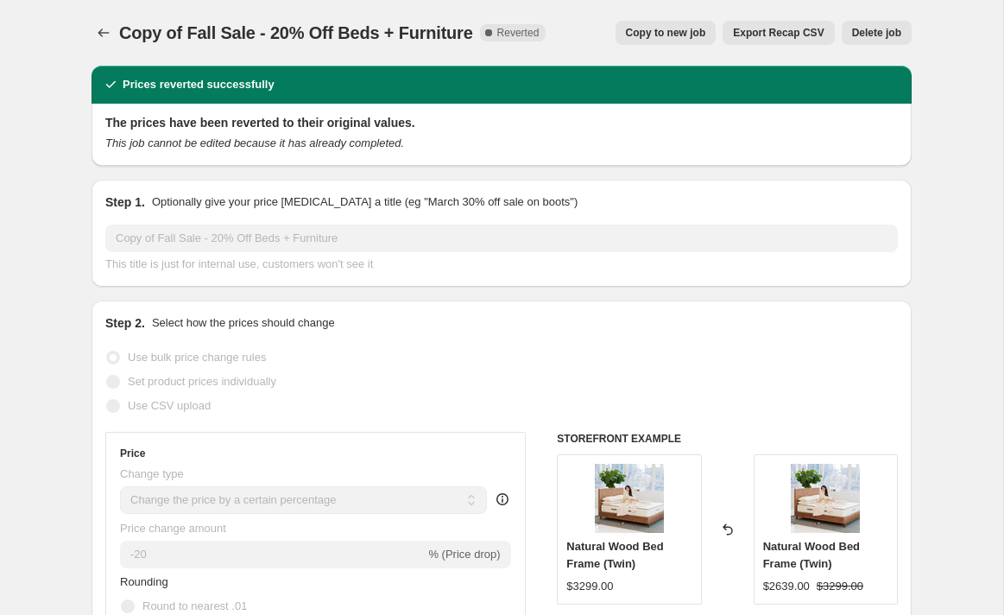
select select "not_equal"
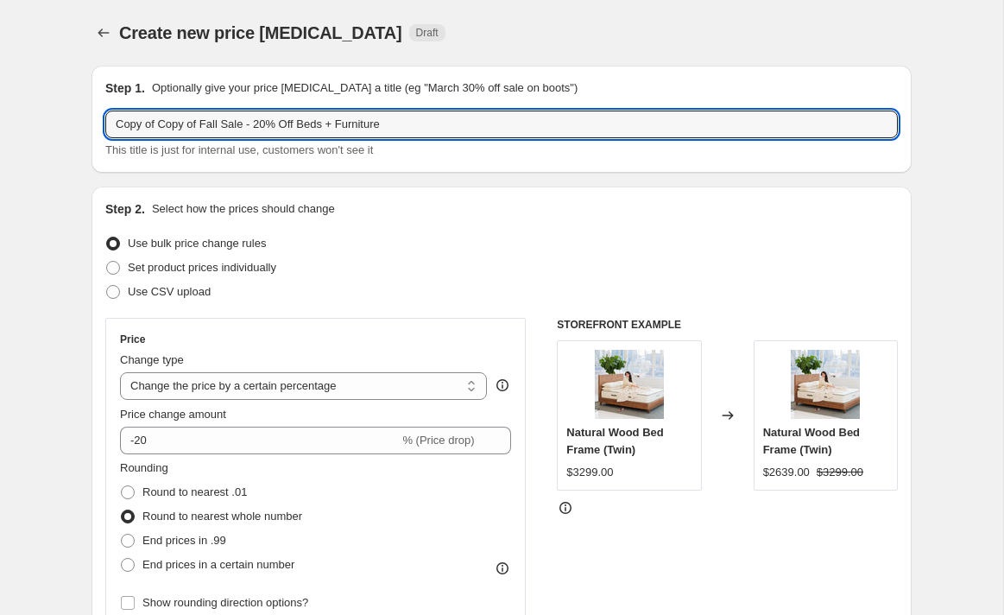
drag, startPoint x: 200, startPoint y: 123, endPoint x: 97, endPoint y: 123, distance: 103.6
click at [97, 123] on div "Step 1. Optionally give your price [MEDICAL_DATA] a title (eg "March 30% off sa…" at bounding box center [501, 119] width 820 height 107
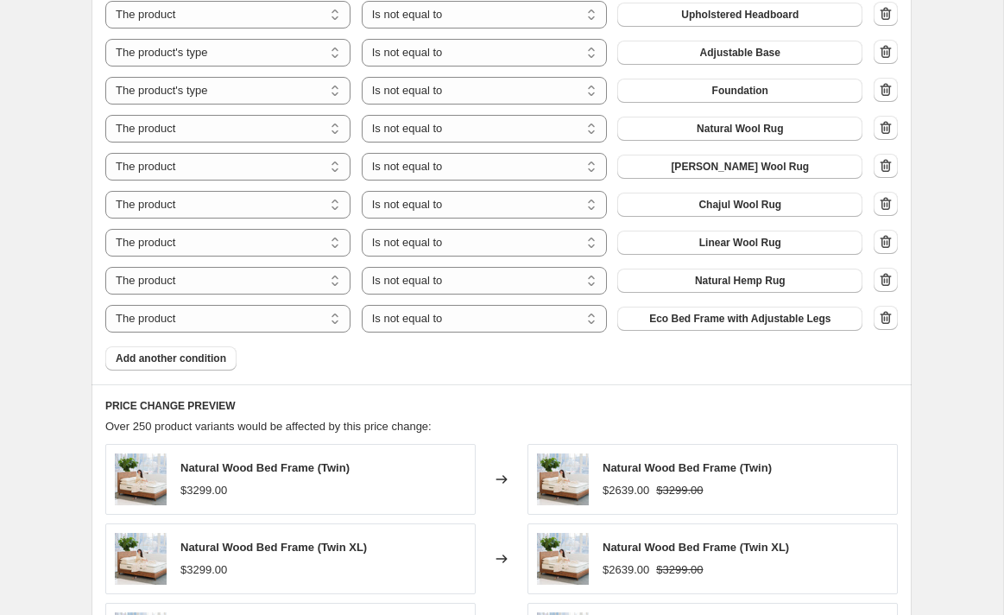
scroll to position [1401, 0]
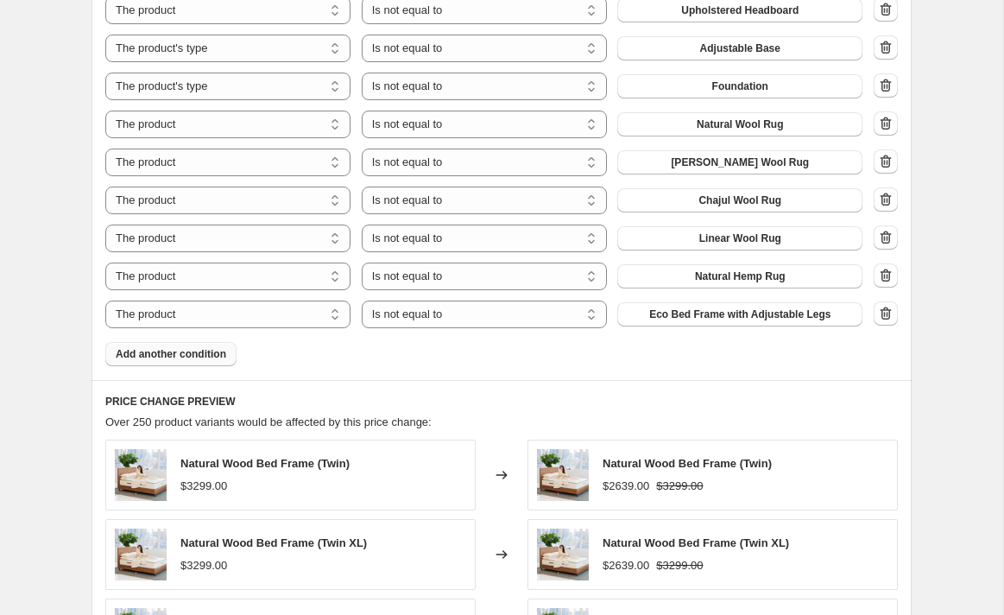
type input "Updated Fall Sale - 20% Off Beds + Furniture"
click at [198, 352] on span "Add another condition" at bounding box center [171, 354] width 110 height 14
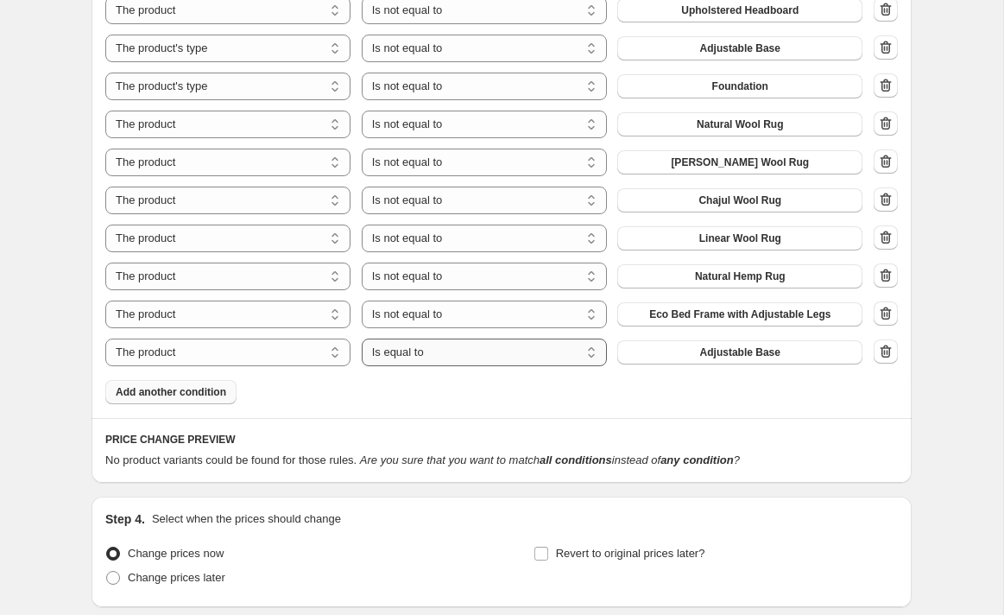
click at [526, 354] on select "Is equal to Is not equal to" at bounding box center [484, 352] width 245 height 28
select select "not_equal"
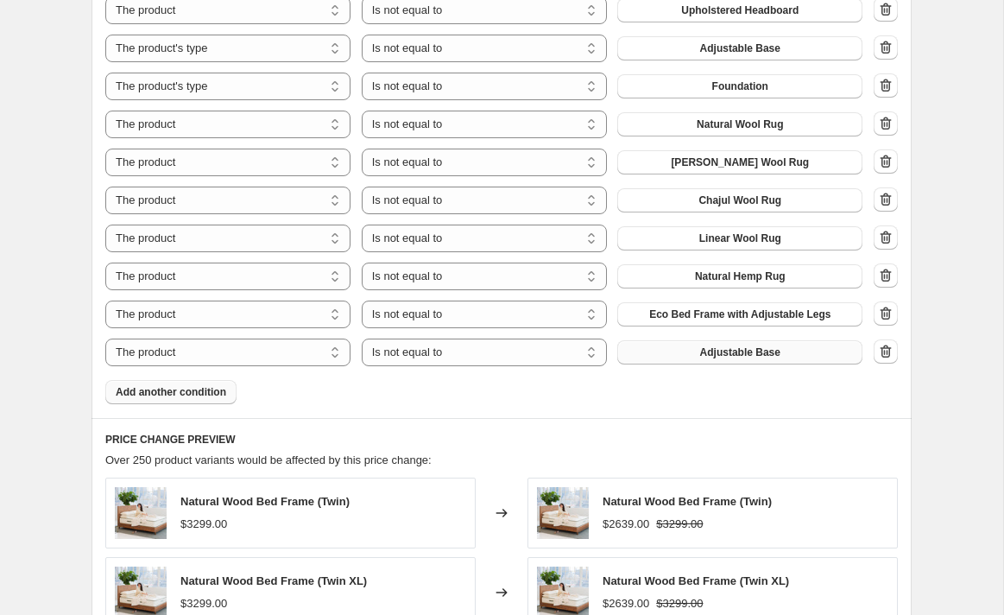
click at [691, 355] on button "Adjustable Base" at bounding box center [739, 352] width 245 height 24
click at [161, 390] on span "Add another condition" at bounding box center [171, 392] width 110 height 14
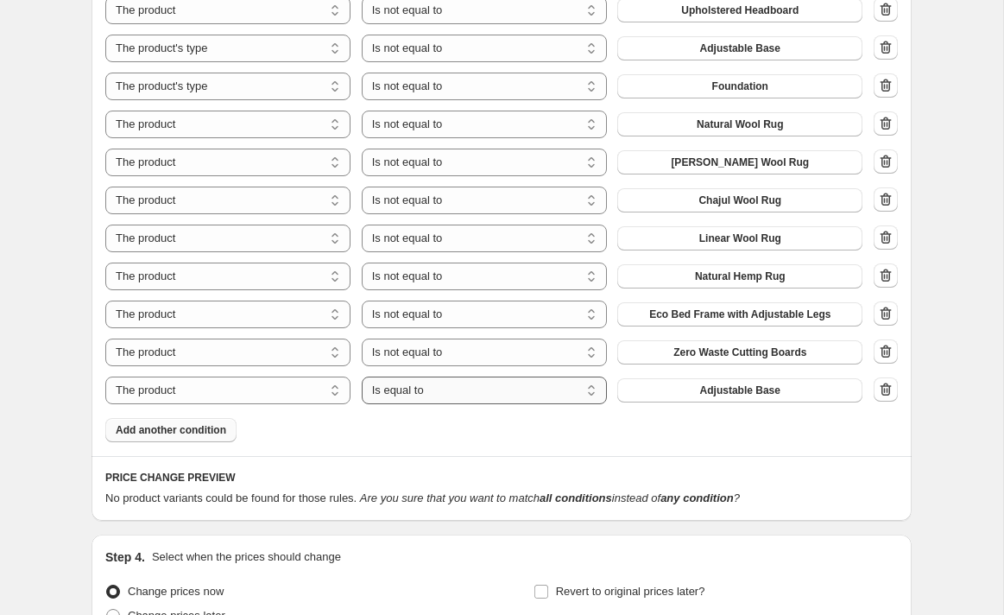
click at [418, 388] on select "Is equal to Is not equal to" at bounding box center [484, 390] width 245 height 28
select select "not_equal"
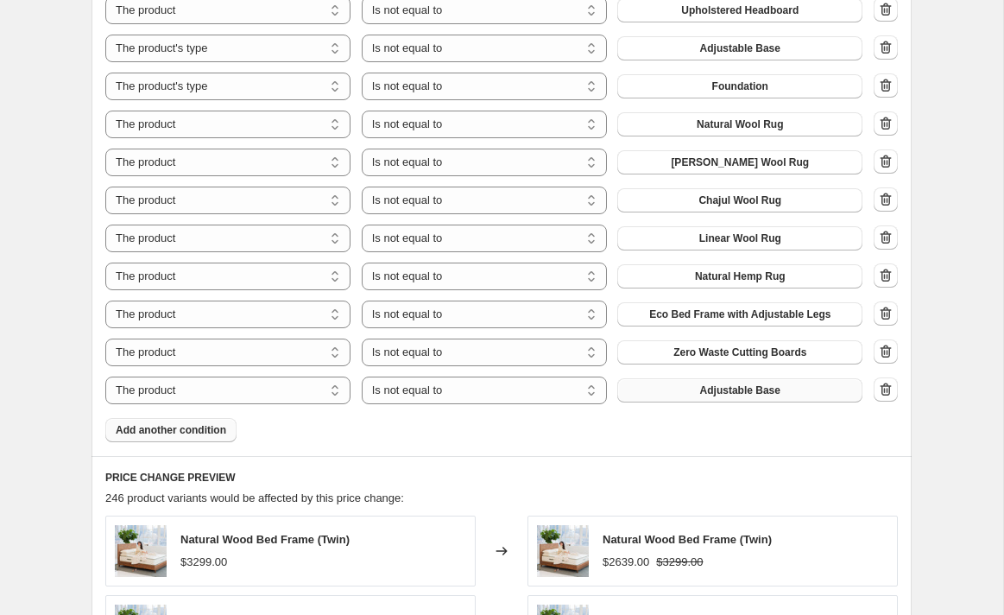
click at [716, 391] on span "Adjustable Base" at bounding box center [740, 390] width 80 height 14
click at [197, 432] on span "Add another condition" at bounding box center [171, 430] width 110 height 14
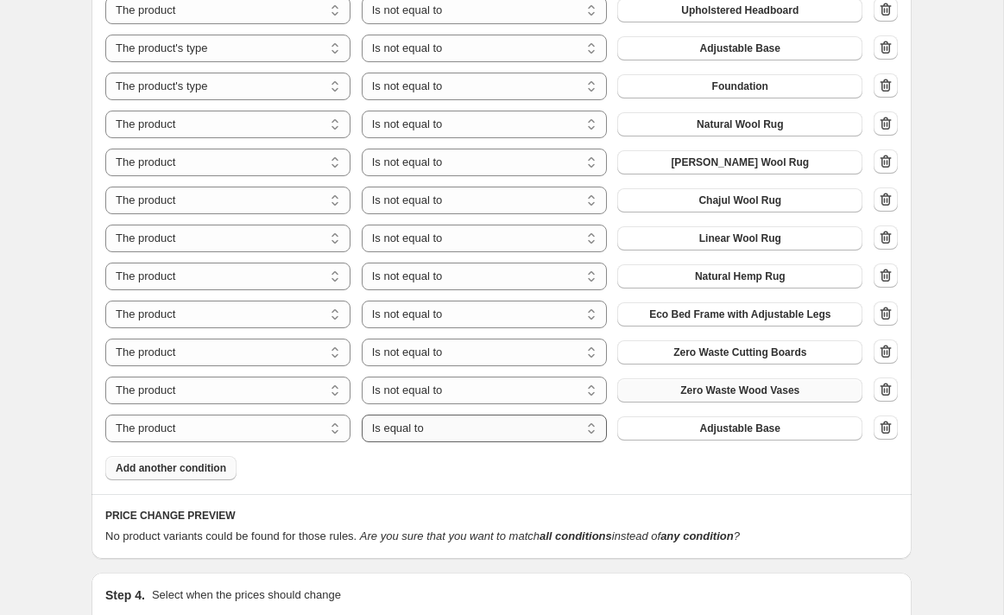
click at [441, 433] on select "Is equal to Is not equal to" at bounding box center [484, 428] width 245 height 28
select select "not_equal"
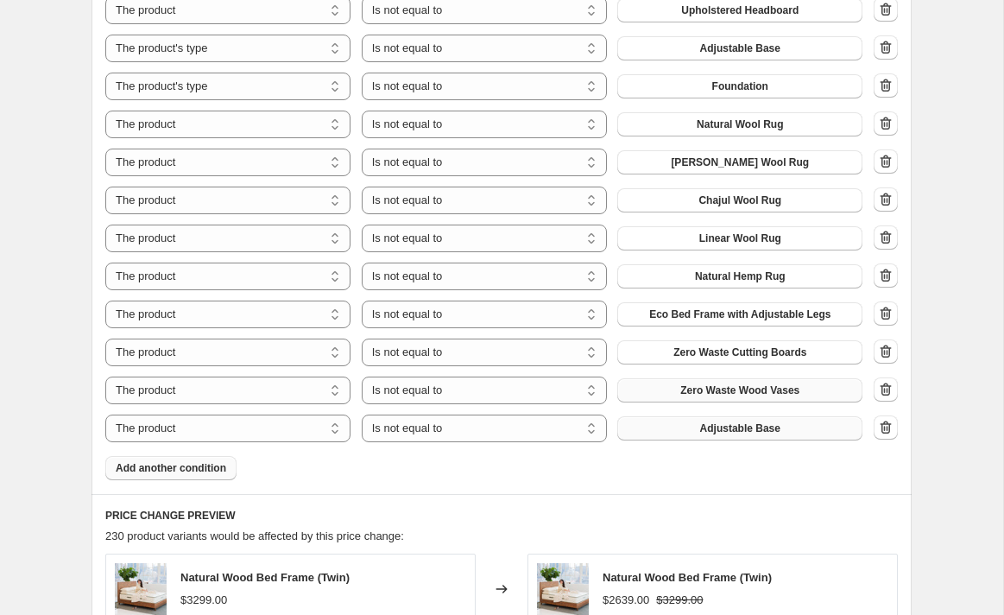
click at [703, 432] on span "Adjustable Base" at bounding box center [740, 428] width 80 height 14
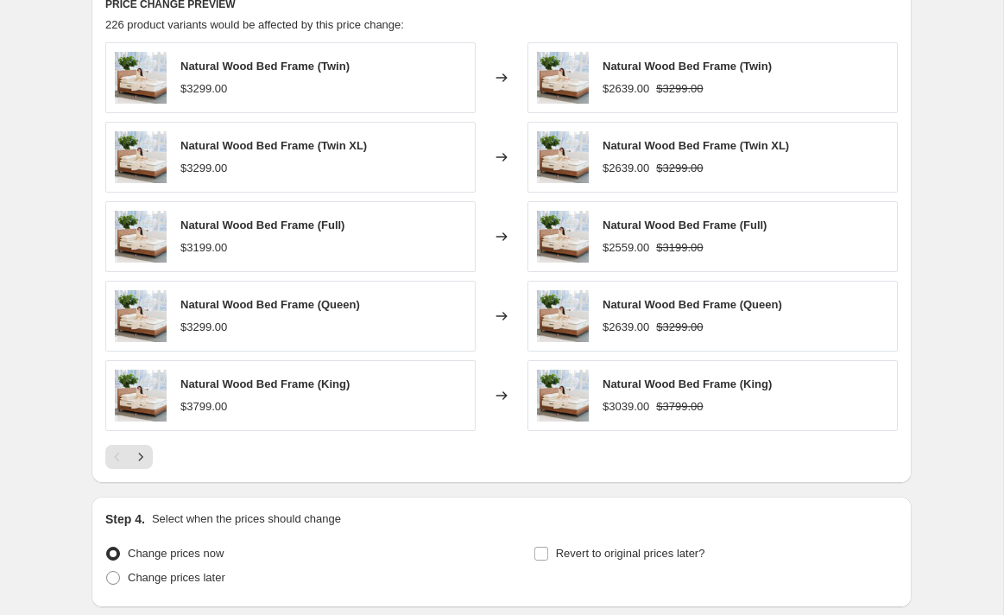
scroll to position [2047, 0]
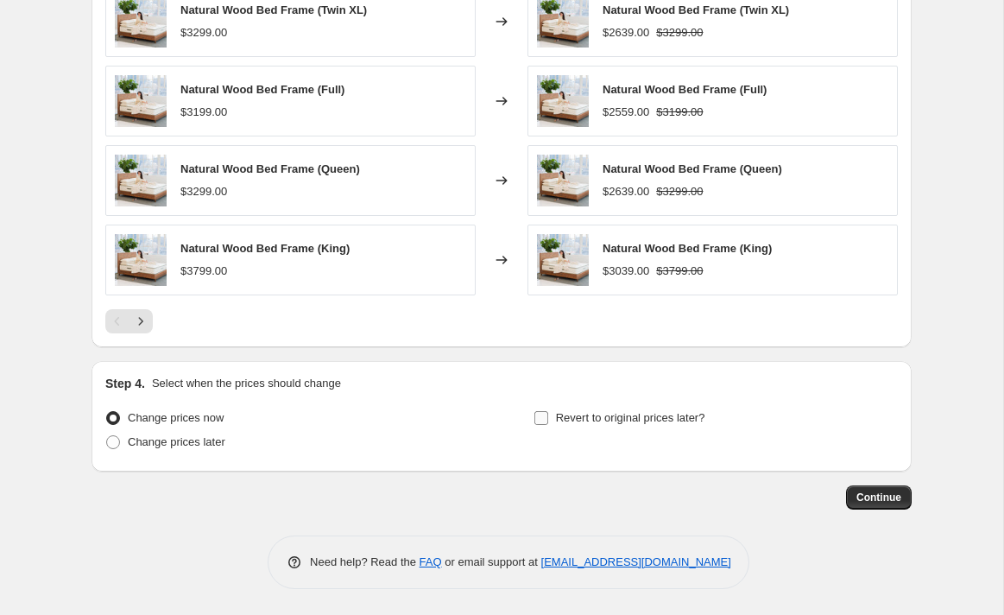
click at [545, 419] on input "Revert to original prices later?" at bounding box center [541, 418] width 14 height 14
checkbox input "true"
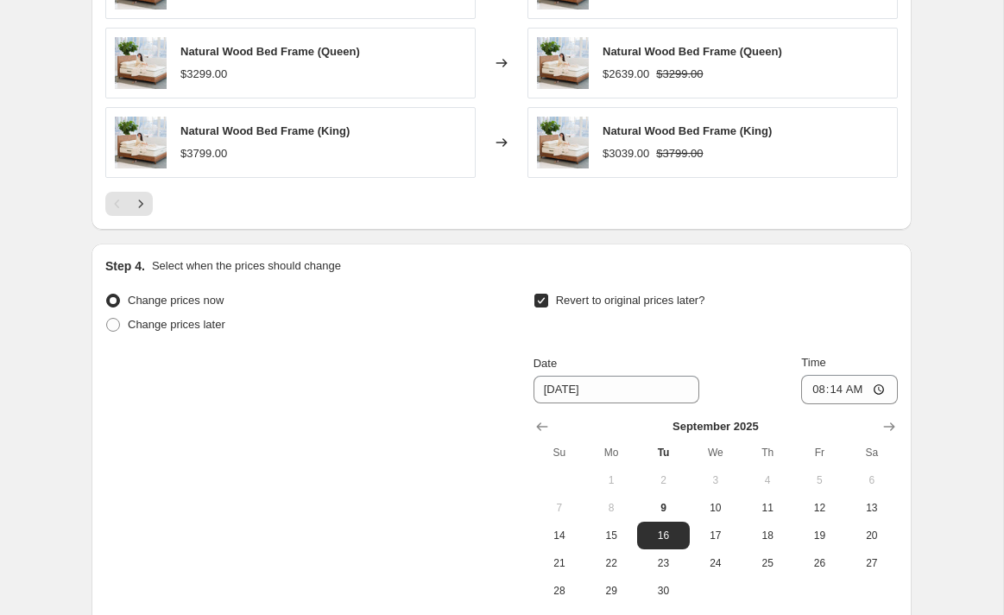
scroll to position [2343, 0]
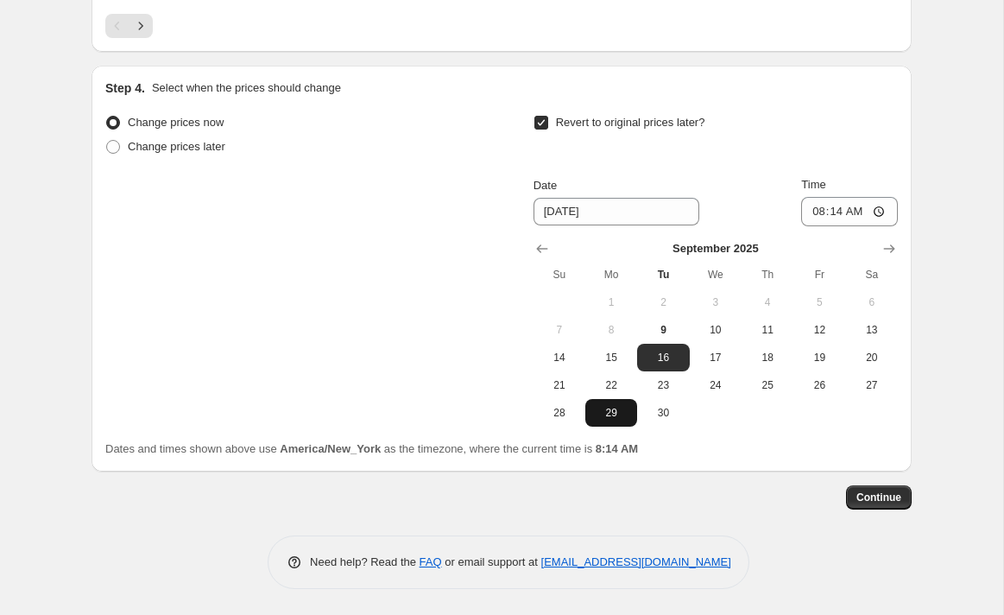
click at [620, 408] on span "29" at bounding box center [611, 413] width 38 height 14
type input "[DATE]"
click at [810, 209] on input "08:14" at bounding box center [849, 211] width 97 height 29
type input "23:59"
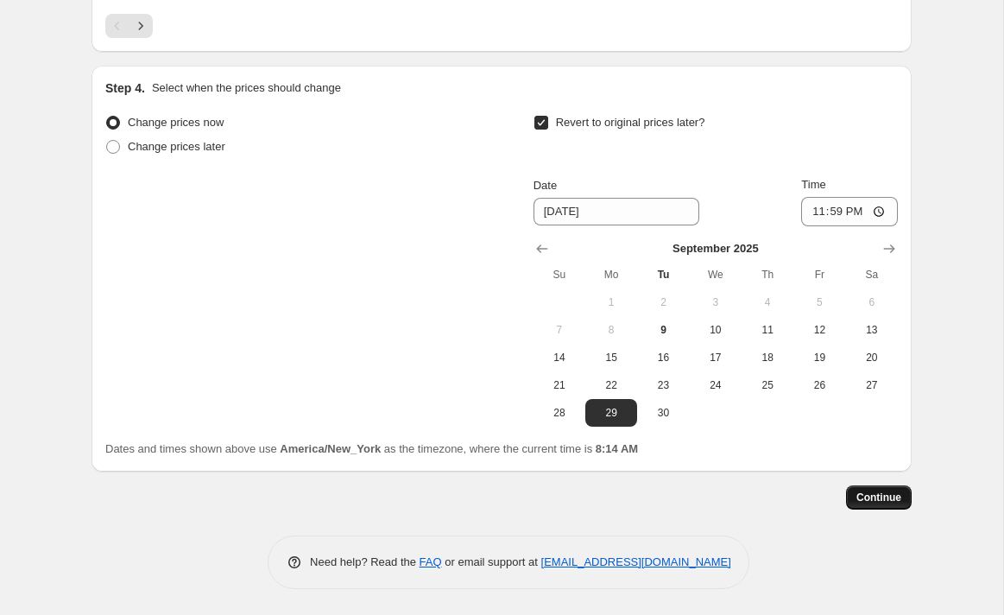
click at [880, 496] on span "Continue" at bounding box center [878, 497] width 45 height 14
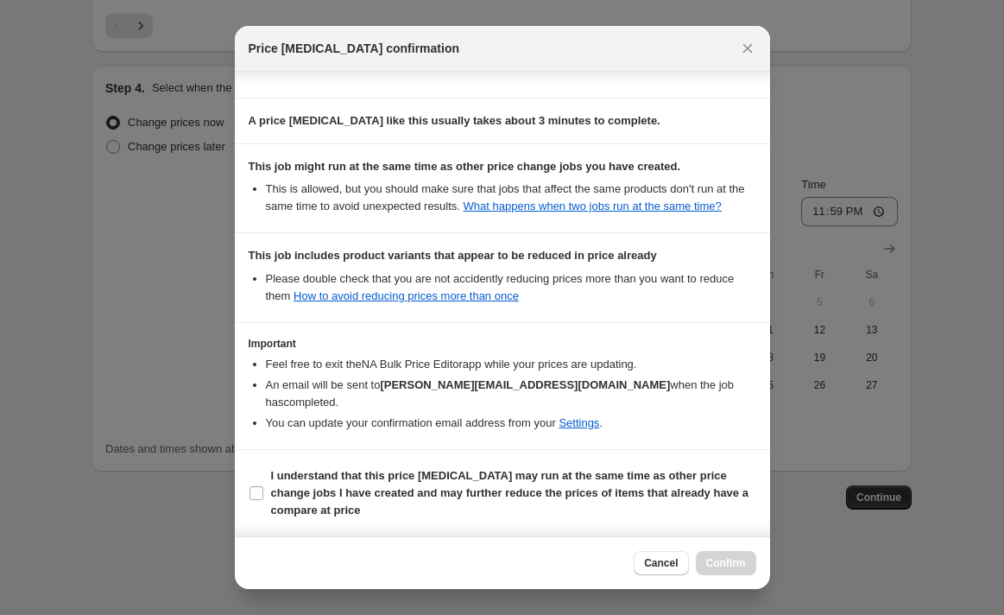
scroll to position [299, 0]
click at [256, 493] on input "I understand that this price [MEDICAL_DATA] may run at the same time as other p…" at bounding box center [256, 493] width 14 height 14
checkbox input "true"
click at [716, 560] on span "Confirm" at bounding box center [726, 563] width 40 height 14
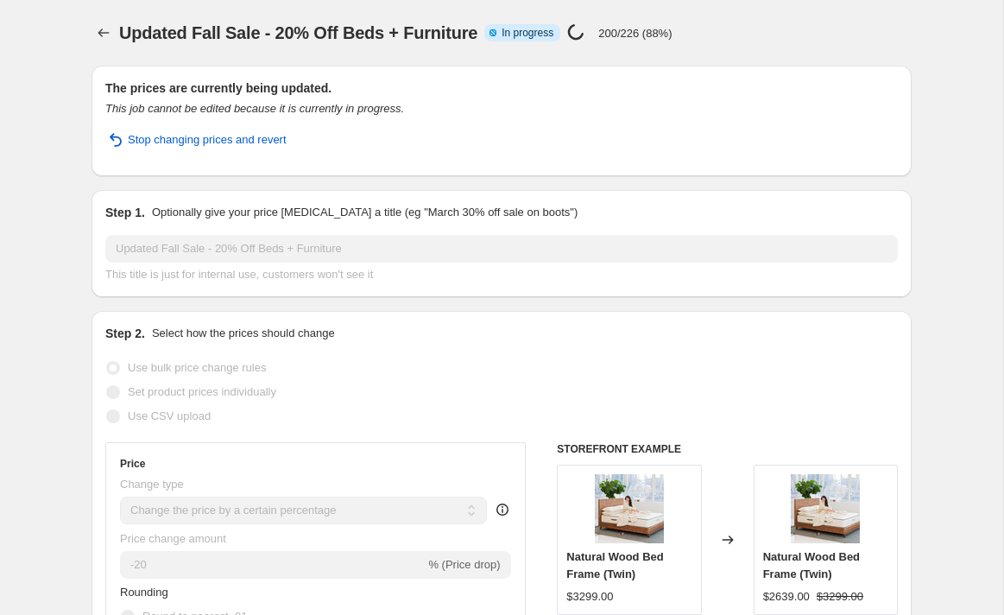
select select "percentage"
select select "collection"
select select "product_status"
select select "not_equal"
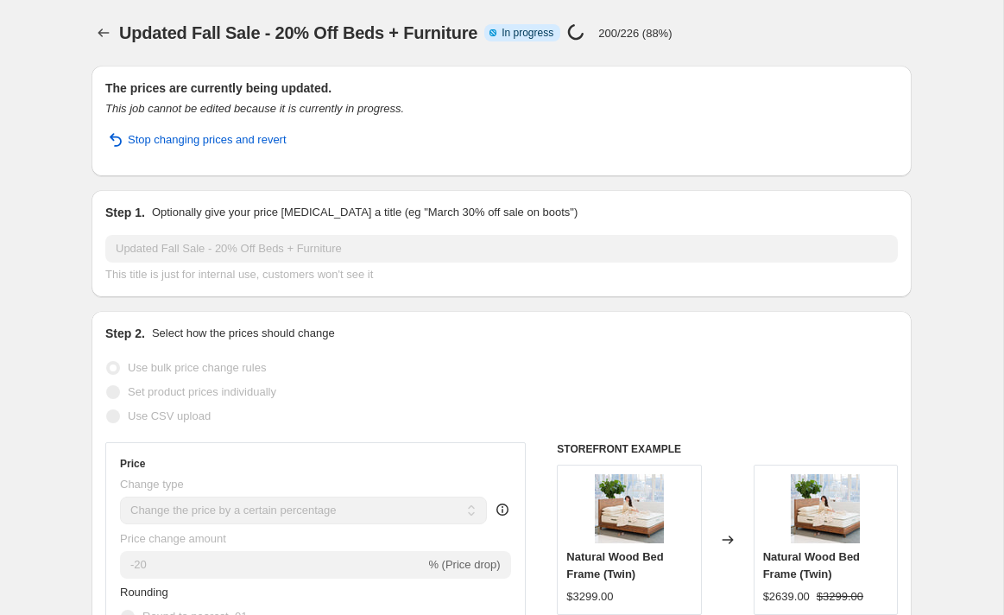
select select "not_equal"
select select "product_type"
select select "not_equal"
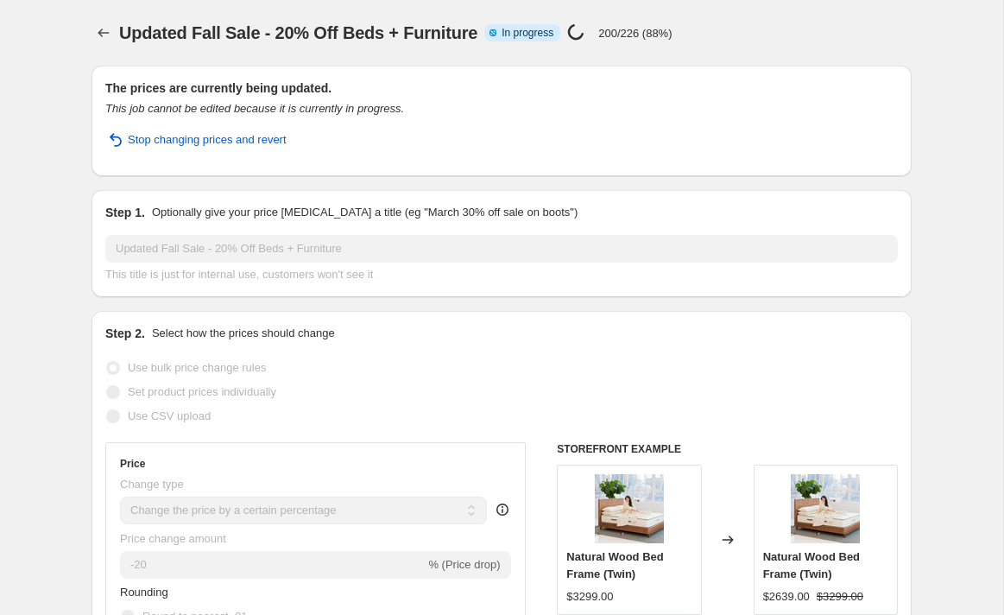
select select "product_type"
select select "not_equal"
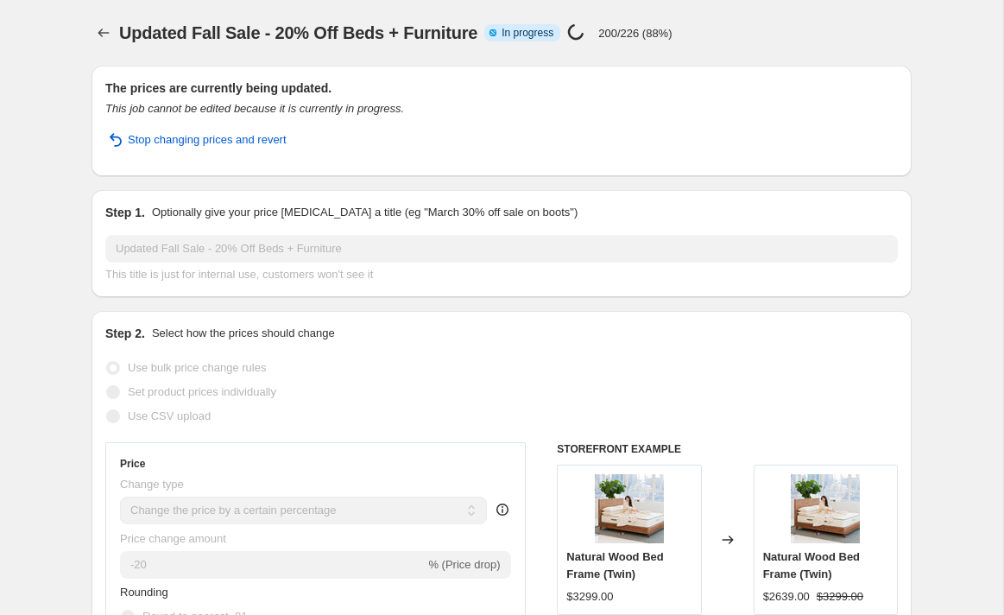
select select "not_equal"
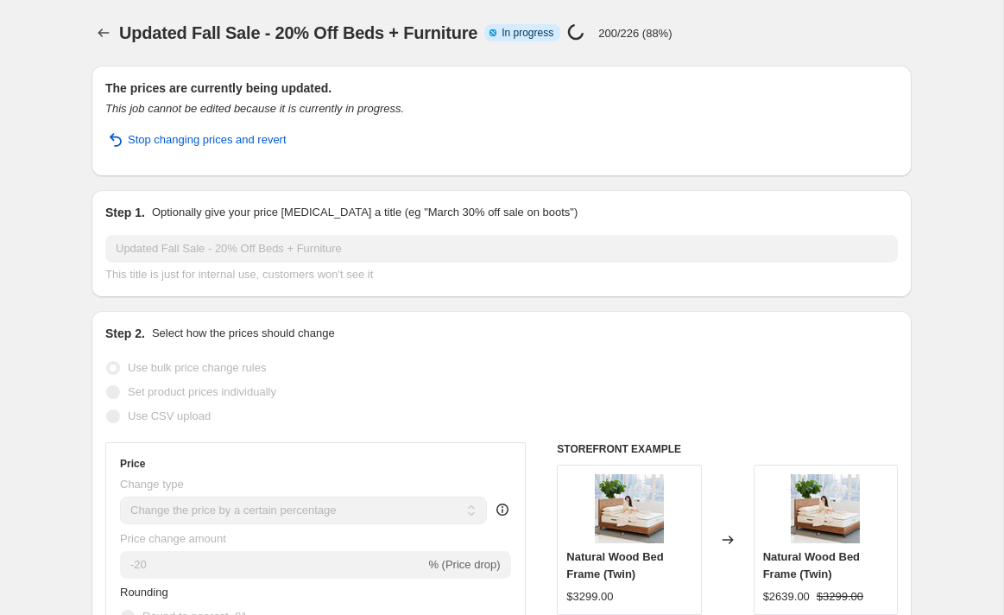
select select "not_equal"
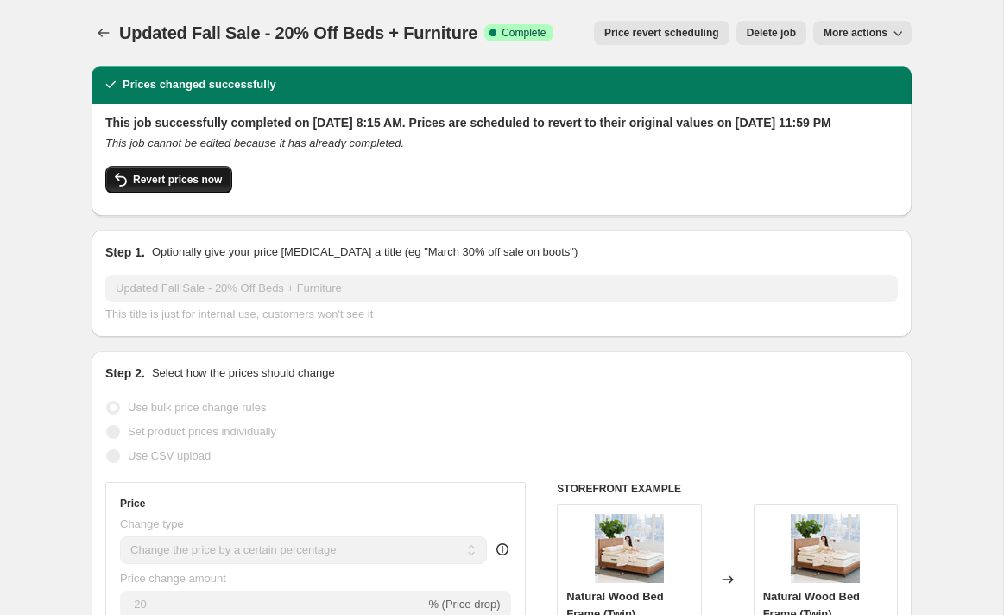
click at [193, 186] on span "Revert prices now" at bounding box center [177, 180] width 89 height 14
checkbox input "false"
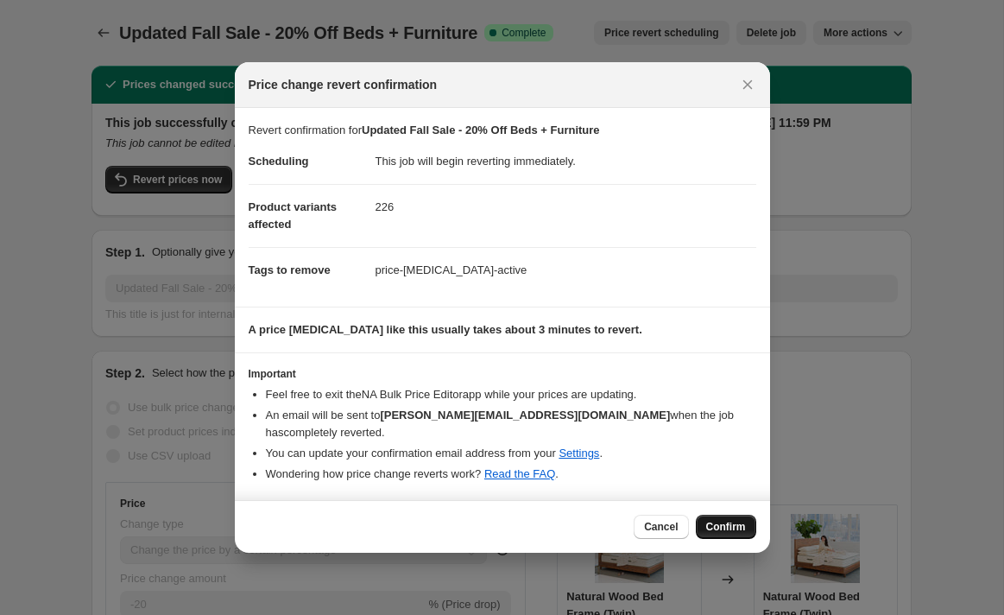
click at [727, 520] on span "Confirm" at bounding box center [726, 527] width 40 height 14
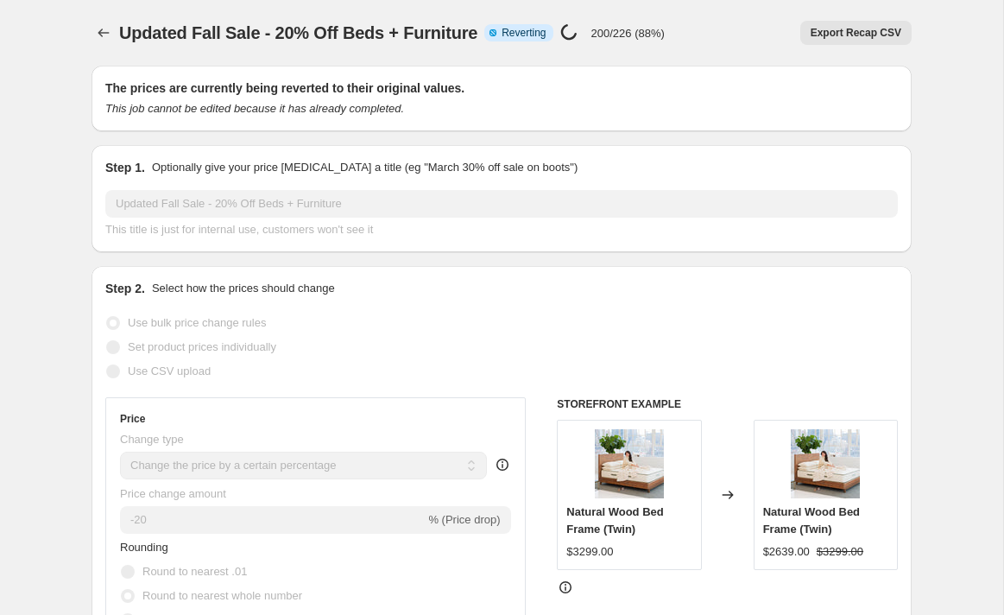
select select "percentage"
select select "collection"
select select "product_status"
select select "not_equal"
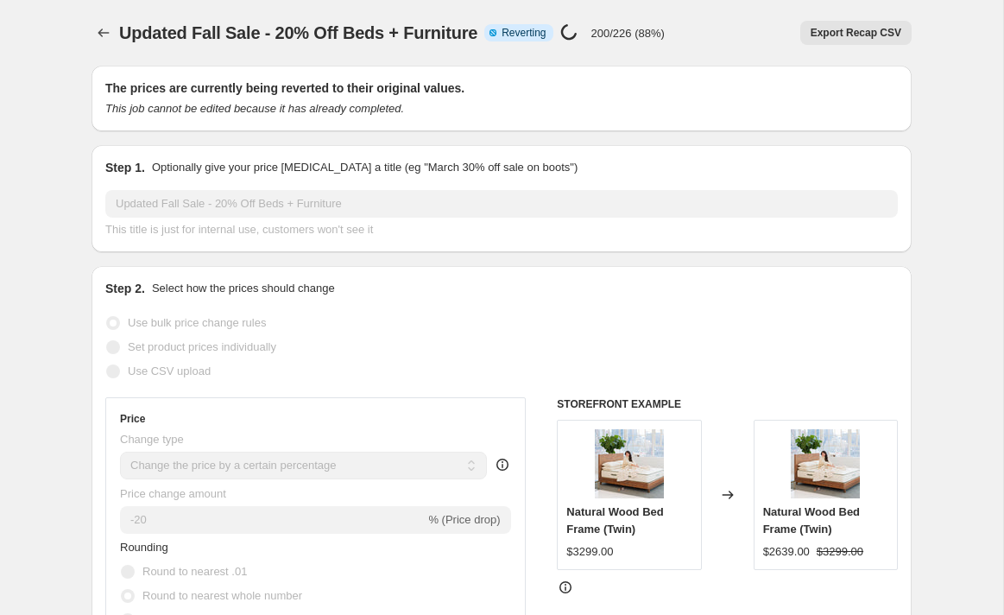
select select "not_equal"
select select "product_type"
select select "not_equal"
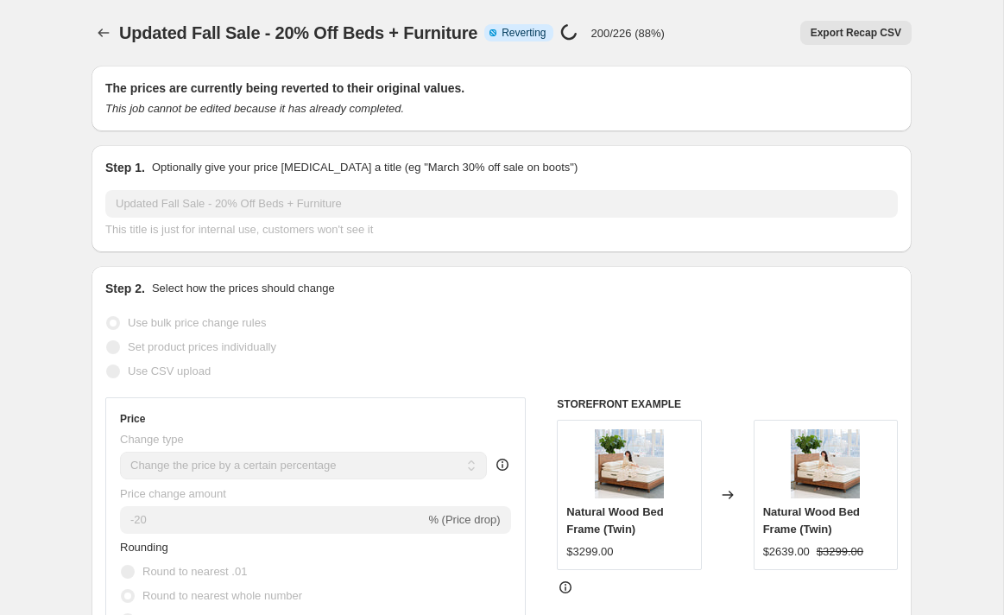
select select "product_type"
select select "not_equal"
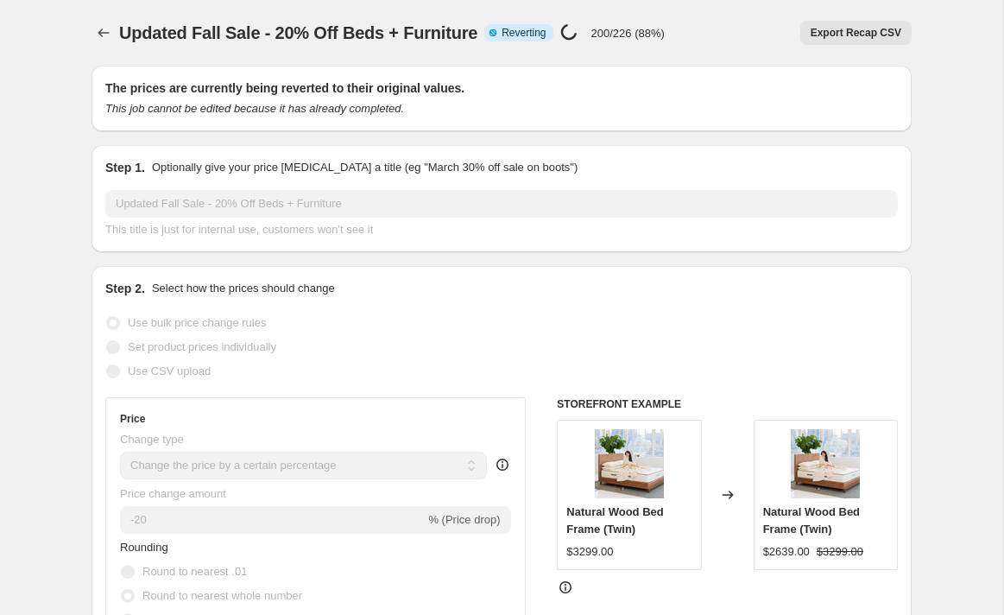
select select "not_equal"
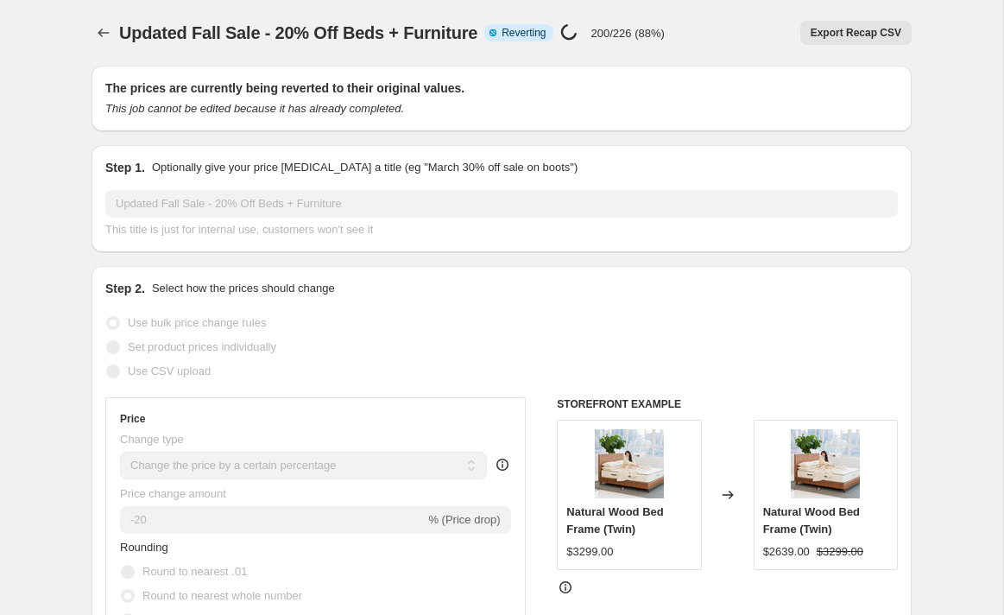
select select "not_equal"
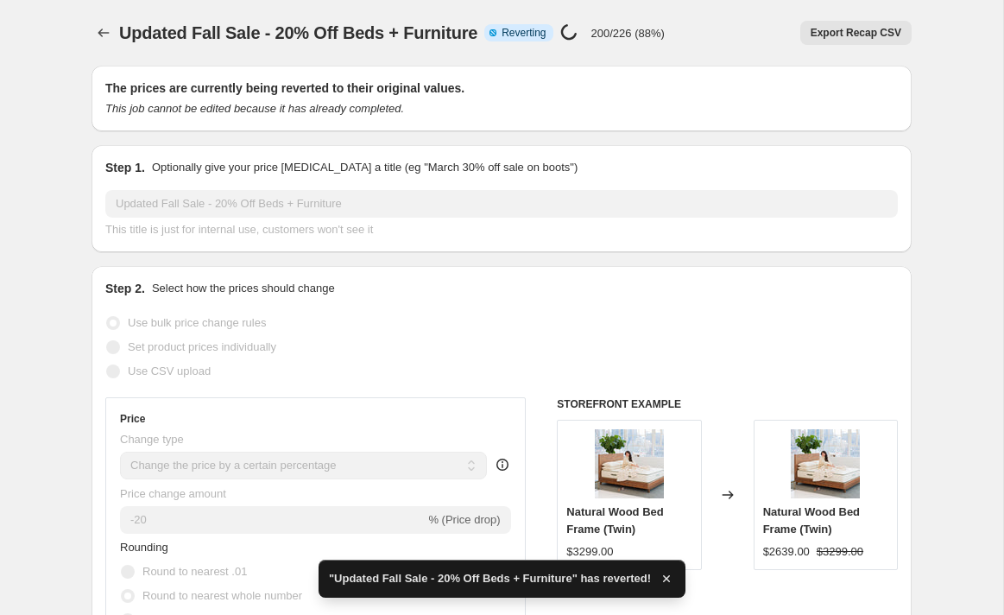
checkbox input "true"
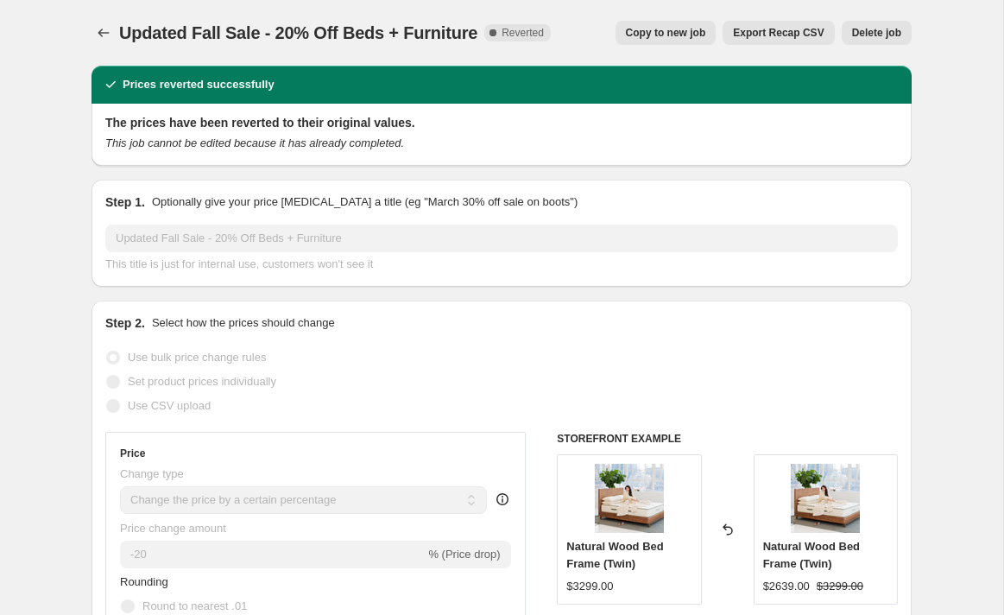
click at [654, 32] on span "Copy to new job" at bounding box center [666, 33] width 80 height 14
select select "percentage"
select select "collection"
select select "product_status"
select select "not_equal"
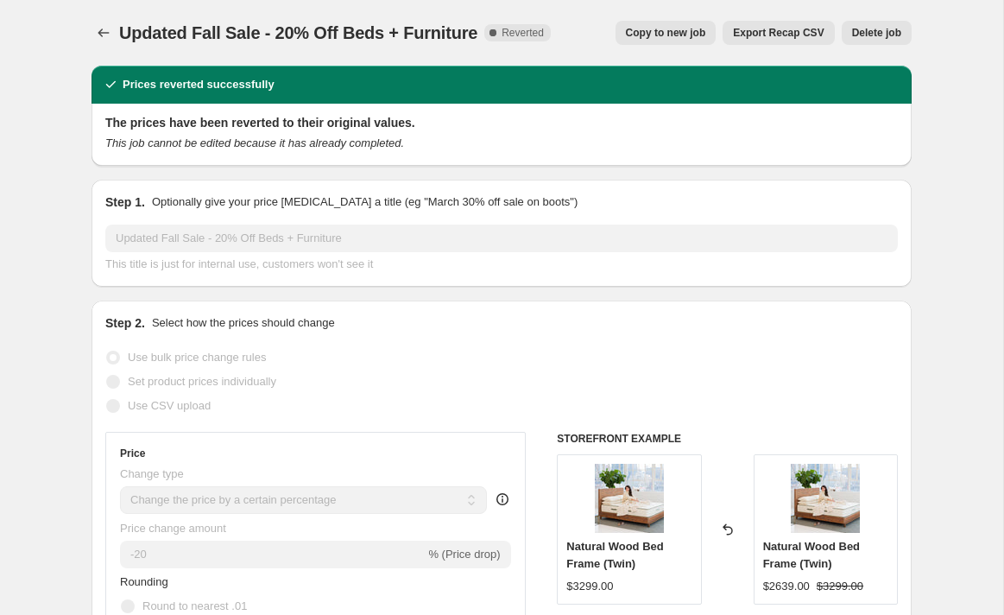
select select "not_equal"
select select "product_type"
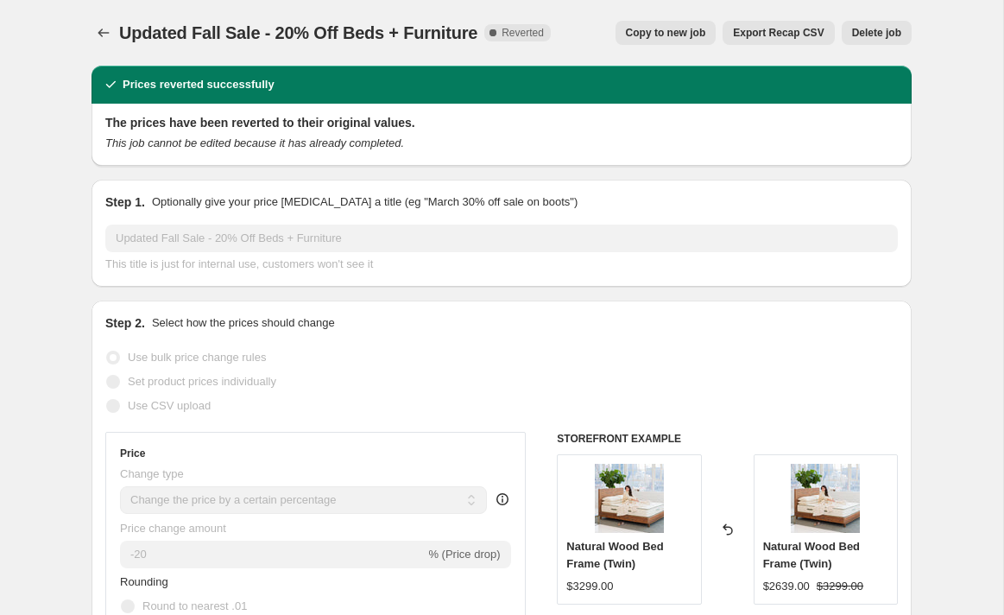
select select "not_equal"
select select "product_type"
select select "not_equal"
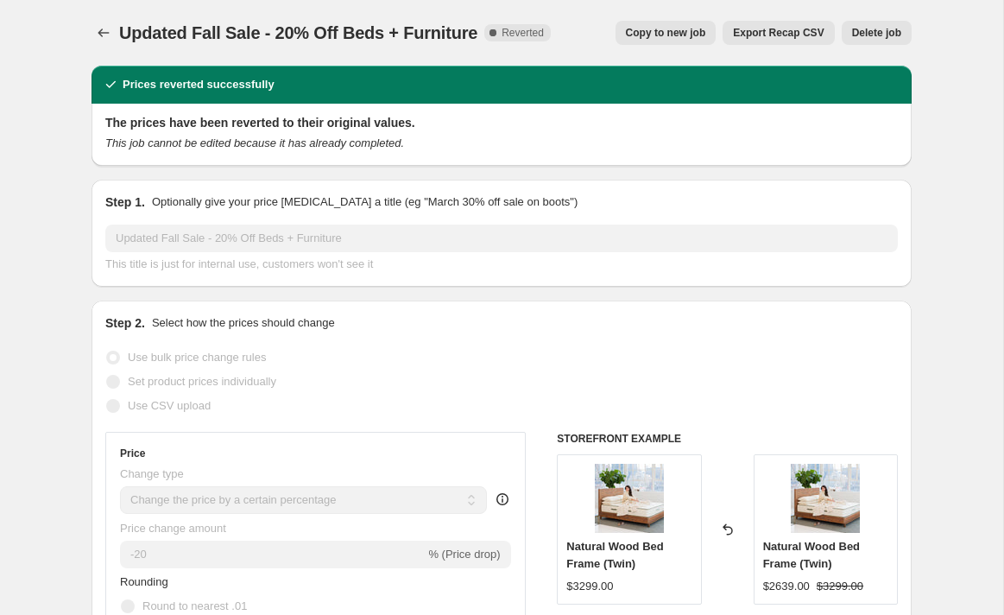
select select "not_equal"
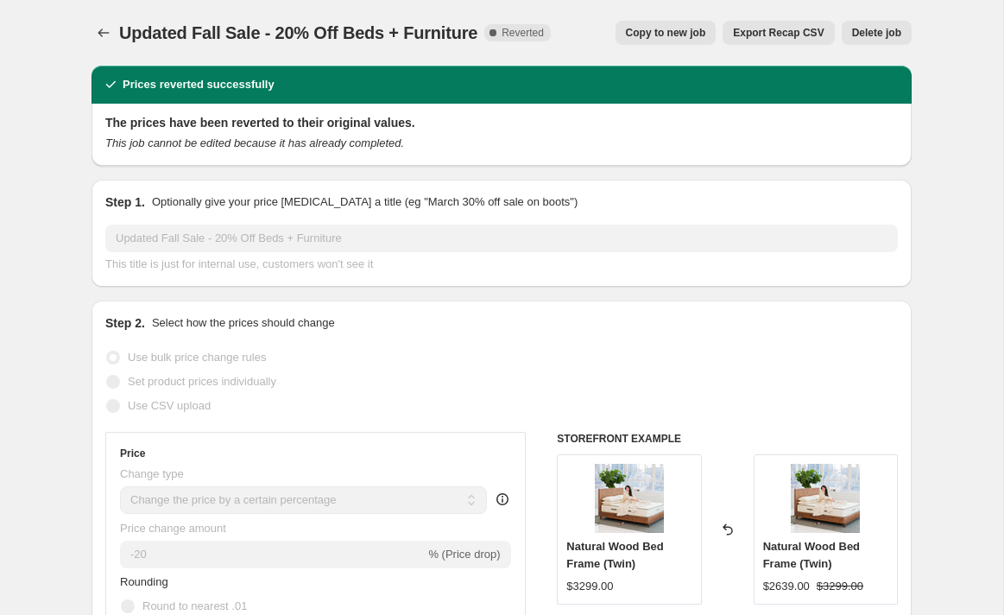
select select "not_equal"
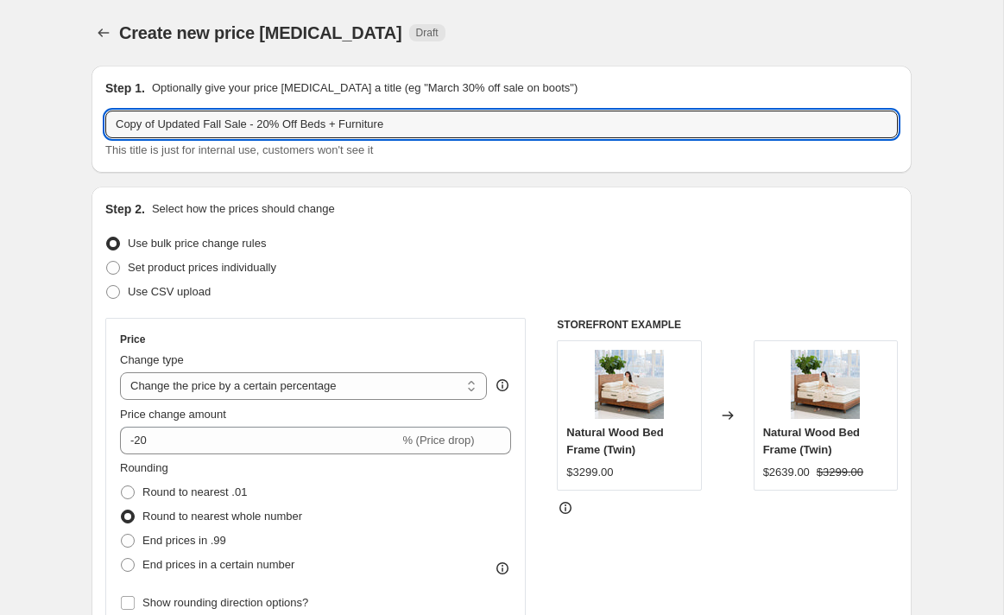
drag, startPoint x: 209, startPoint y: 126, endPoint x: 84, endPoint y: 121, distance: 125.3
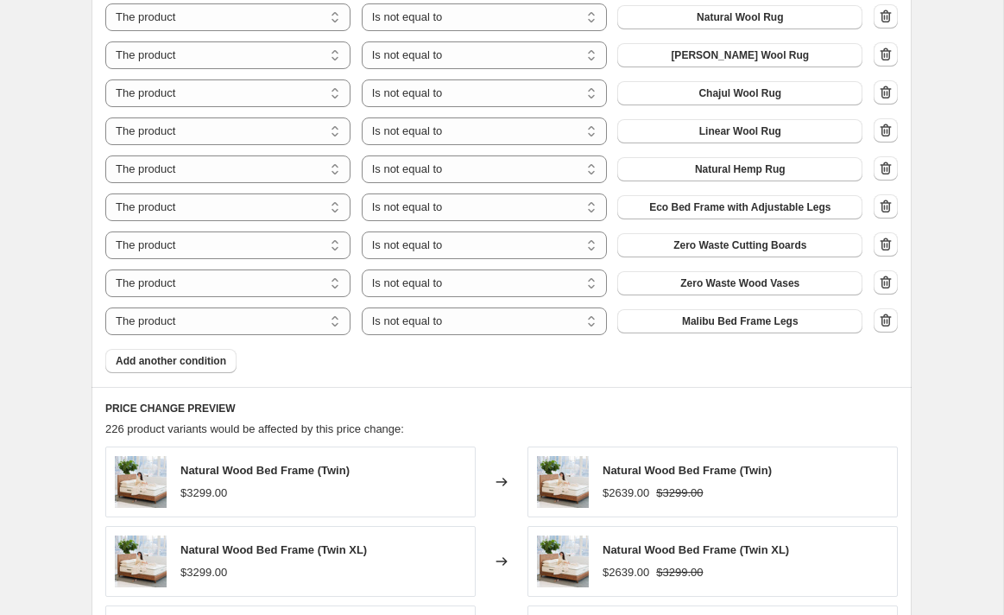
scroll to position [1555, 0]
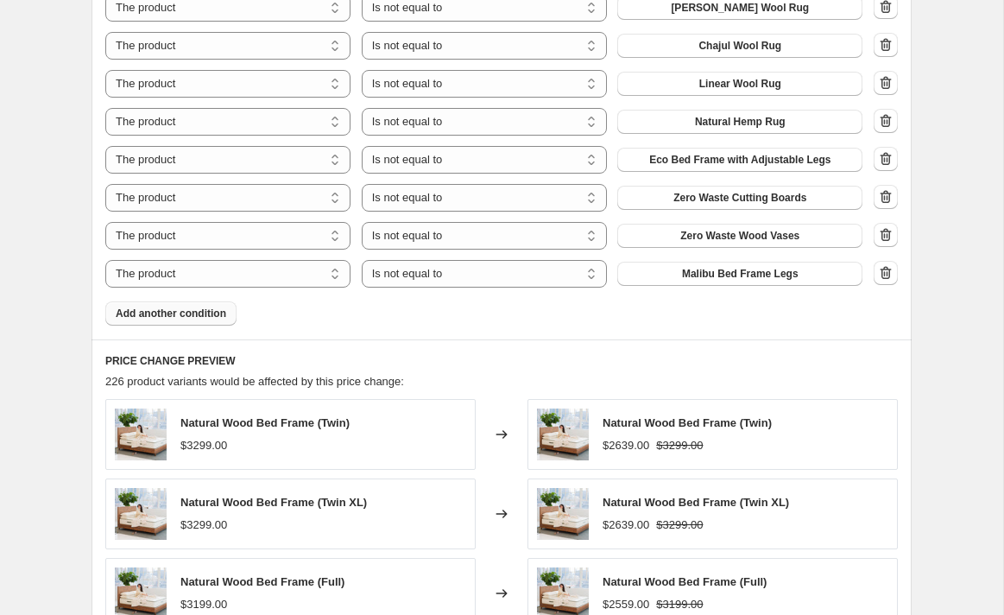
type input "Fall Sale - 20% Off Beds + Furniture"
click at [161, 308] on span "Add another condition" at bounding box center [171, 313] width 110 height 14
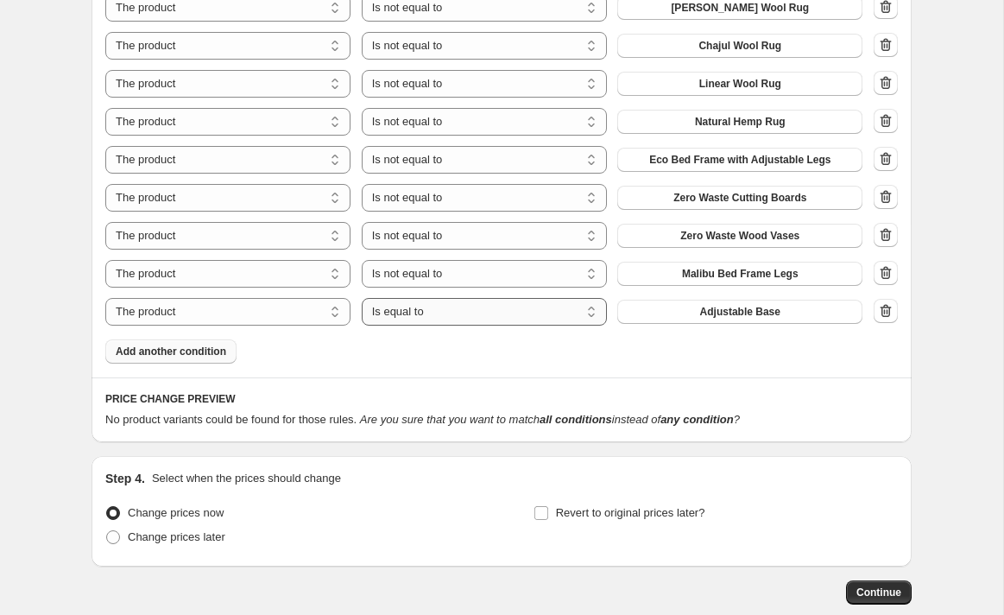
click at [461, 317] on select "Is equal to Is not equal to" at bounding box center [484, 312] width 245 height 28
select select "not_equal"
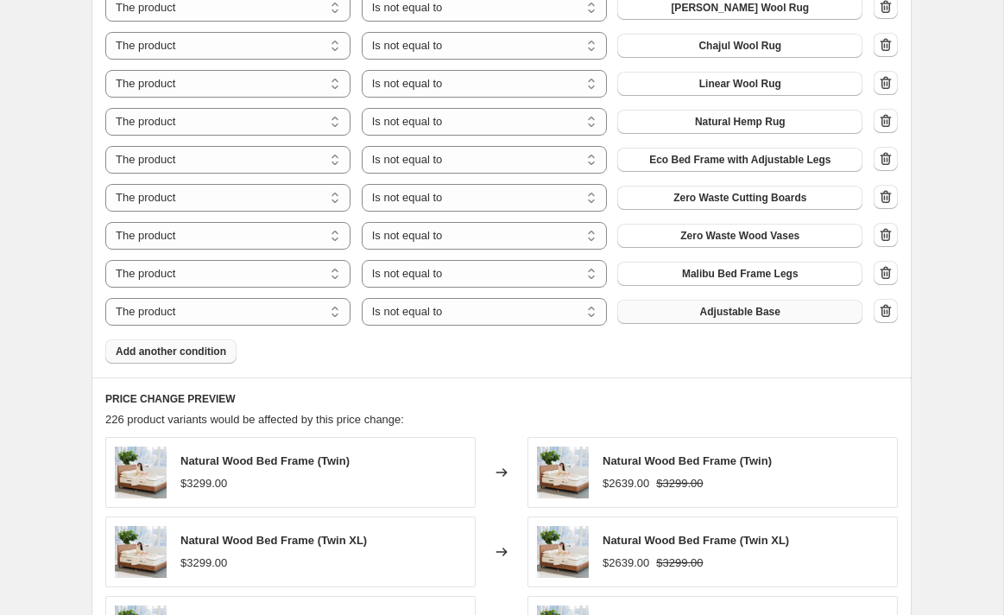
click at [729, 310] on span "Adjustable Base" at bounding box center [740, 312] width 80 height 14
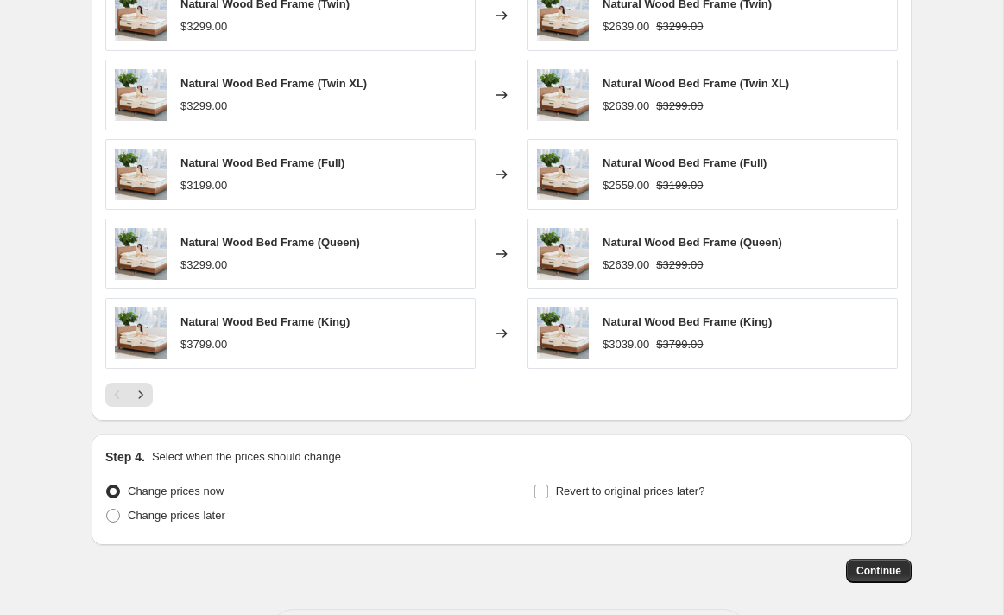
scroll to position [2085, 0]
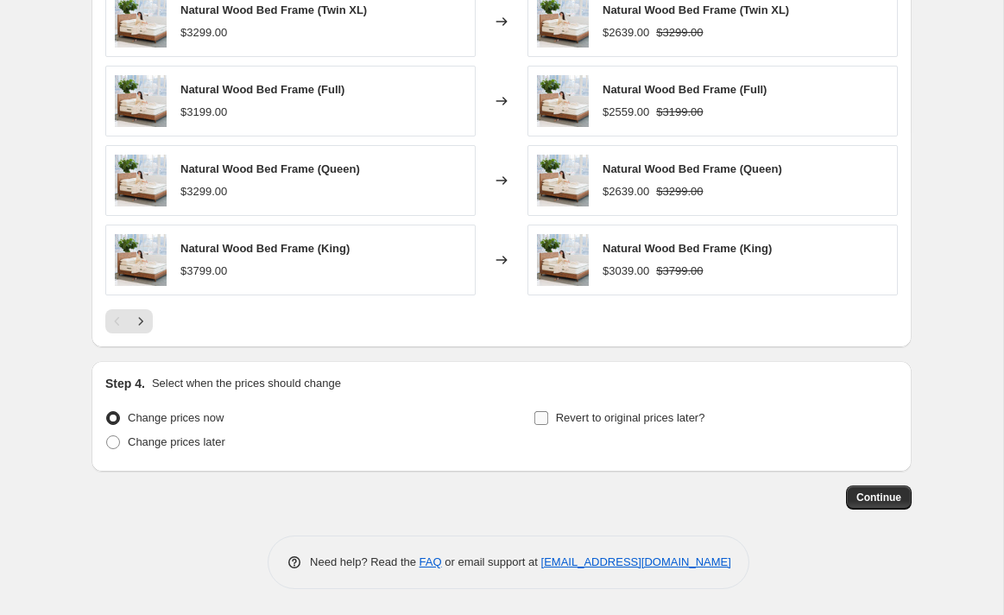
click at [541, 421] on input "Revert to original prices later?" at bounding box center [541, 418] width 14 height 14
checkbox input "true"
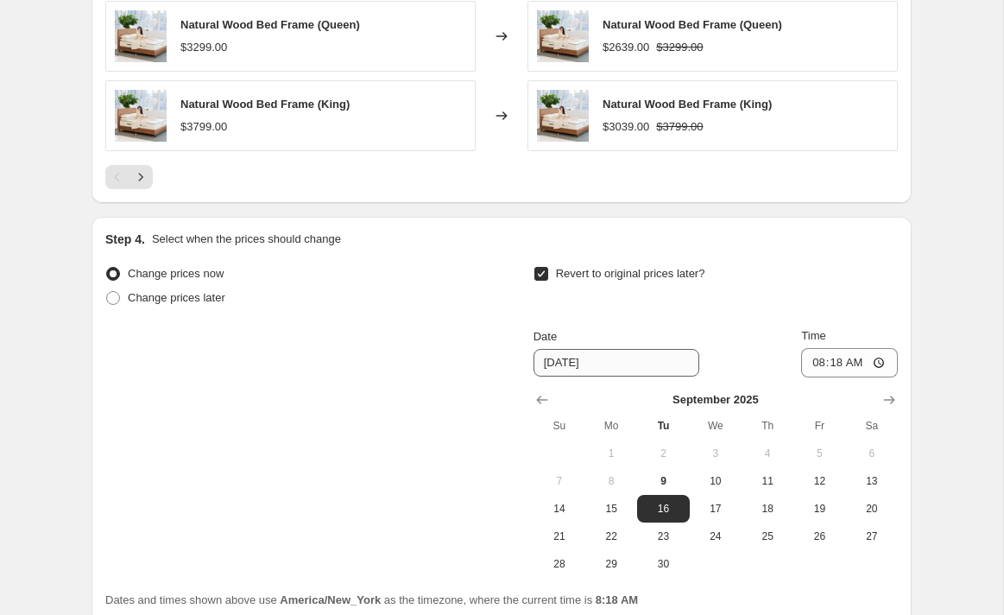
scroll to position [2360, 0]
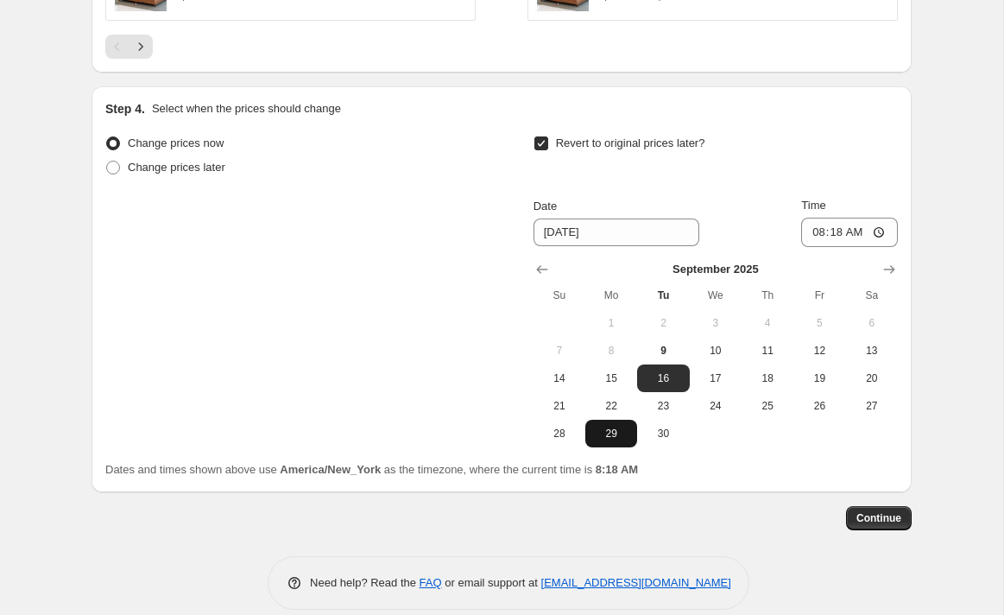
click at [618, 435] on span "29" at bounding box center [611, 433] width 38 height 14
type input "[DATE]"
click at [816, 230] on input "08:18" at bounding box center [849, 232] width 97 height 29
type input "23:59"
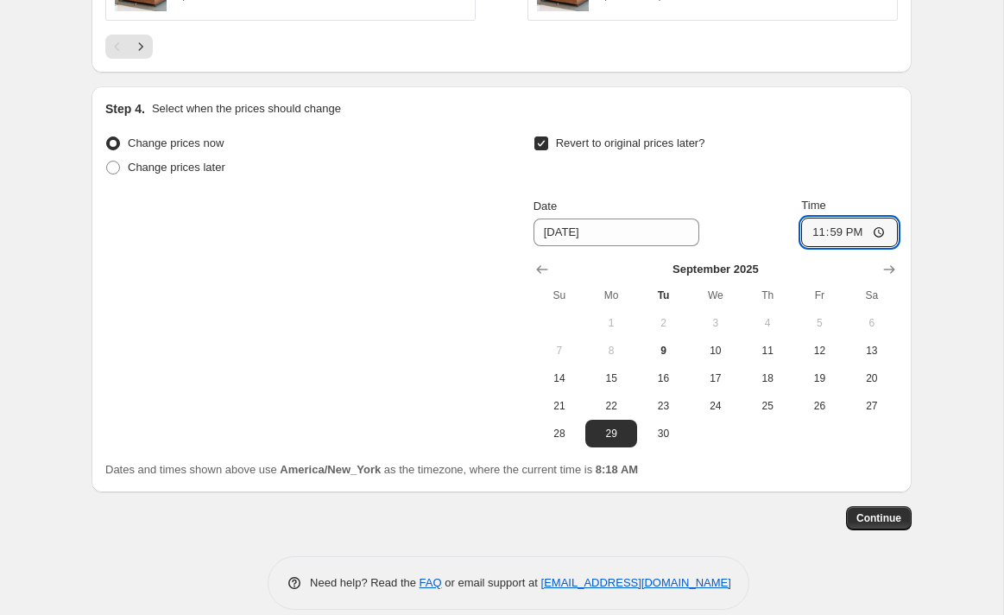
click at [889, 519] on span "Continue" at bounding box center [878, 518] width 45 height 14
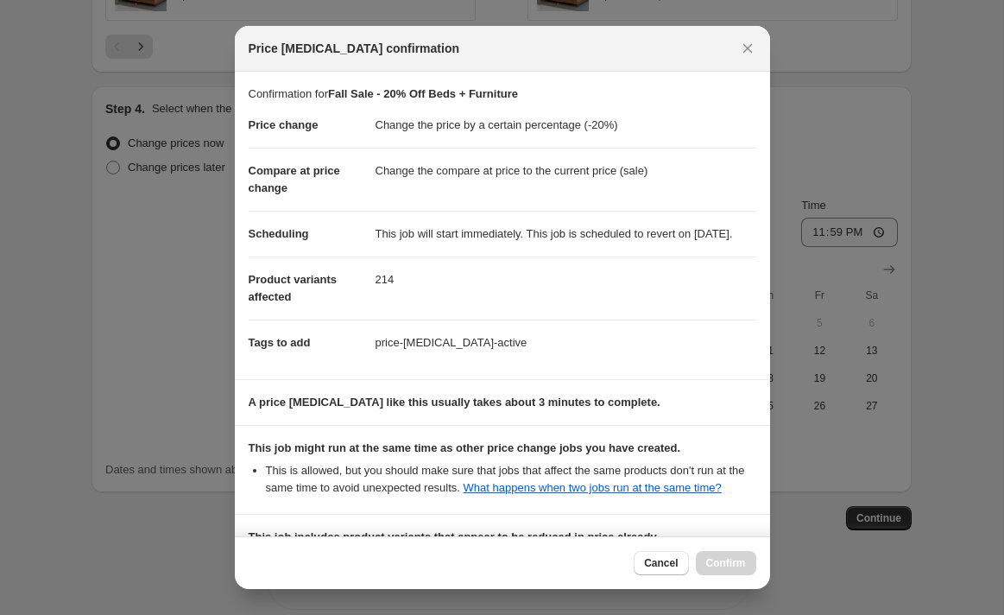
scroll to position [299, 0]
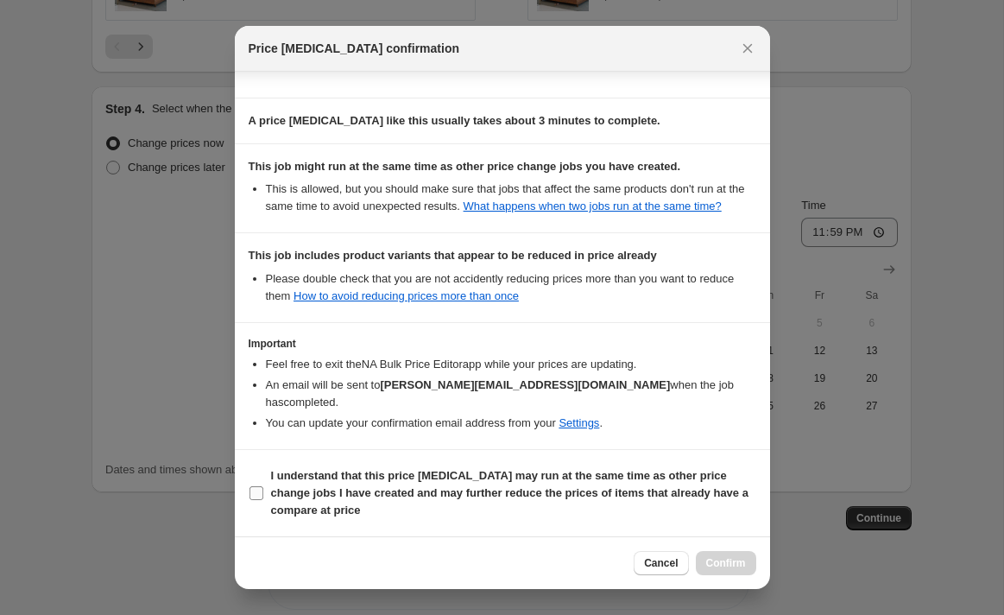
click at [265, 490] on label "I understand that this price [MEDICAL_DATA] may run at the same time as other p…" at bounding box center [503, 493] width 508 height 59
click at [263, 490] on input "I understand that this price [MEDICAL_DATA] may run at the same time as other p…" at bounding box center [256, 493] width 14 height 14
checkbox input "true"
click at [728, 562] on span "Confirm" at bounding box center [726, 563] width 40 height 14
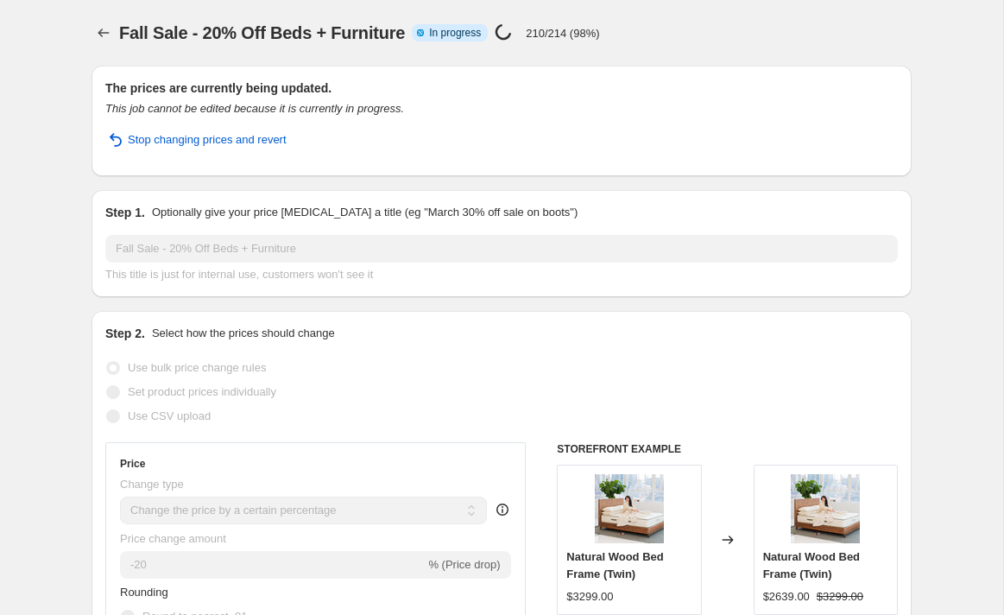
select select "percentage"
select select "collection"
select select "product_status"
select select "not_equal"
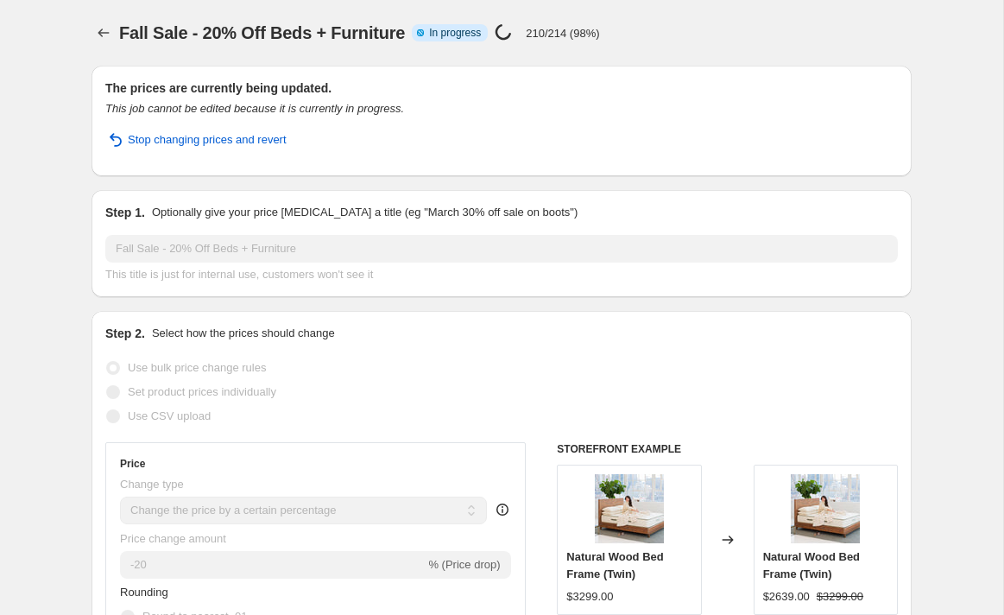
select select "not_equal"
select select "product_type"
select select "not_equal"
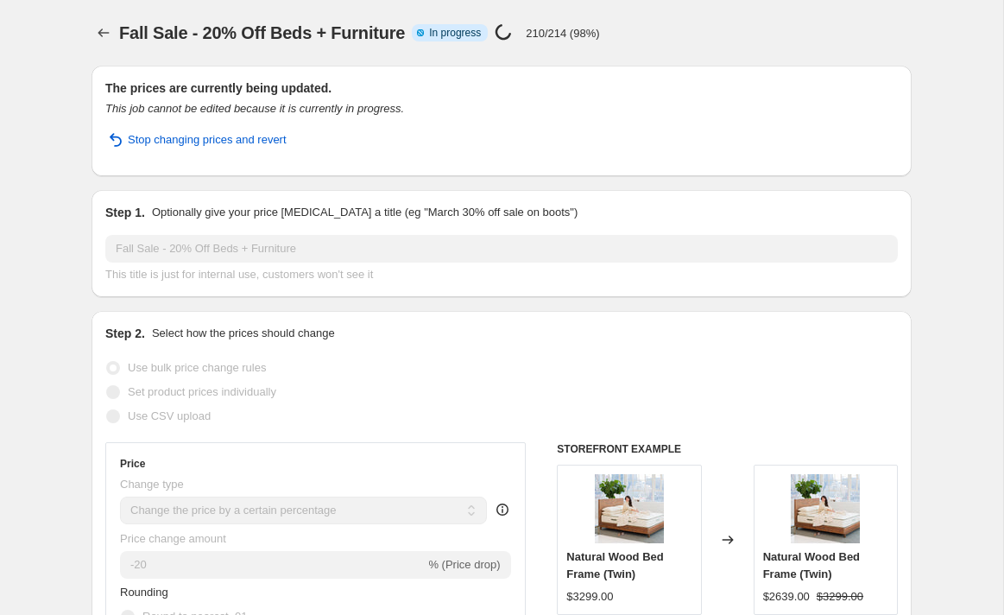
select select "product_type"
select select "not_equal"
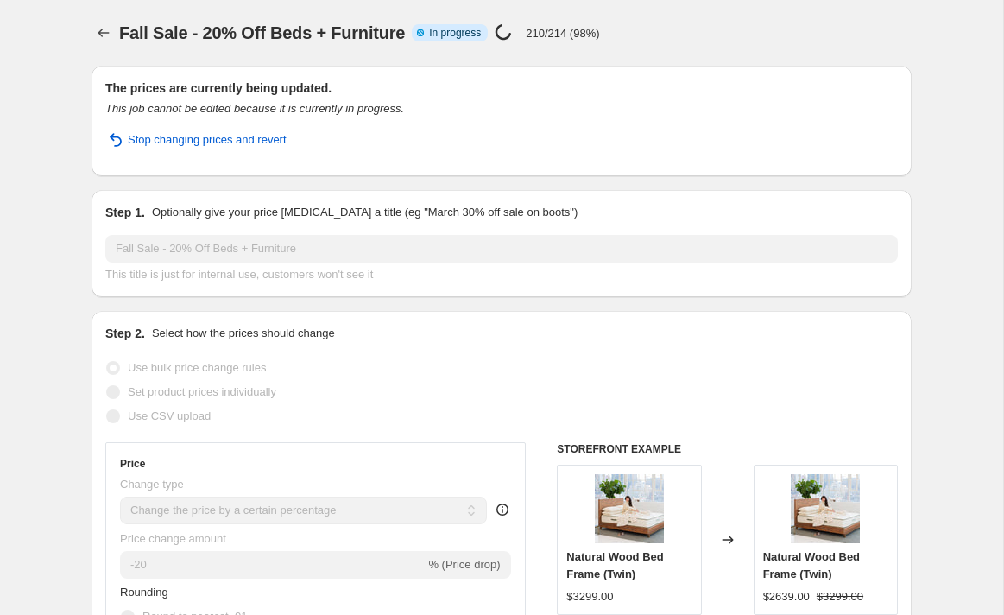
select select "not_equal"
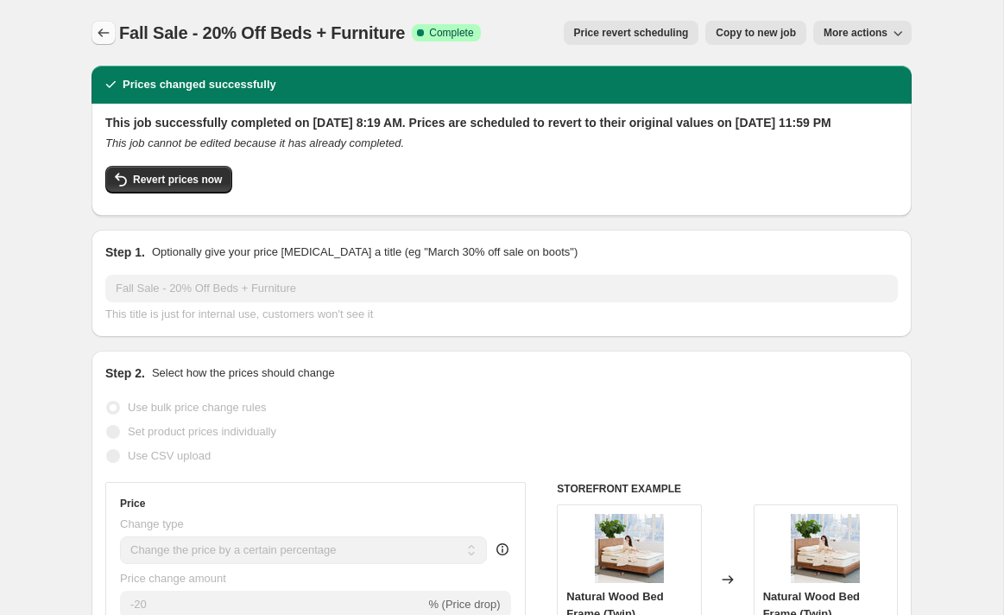
click at [98, 31] on icon "Price change jobs" at bounding box center [103, 32] width 17 height 17
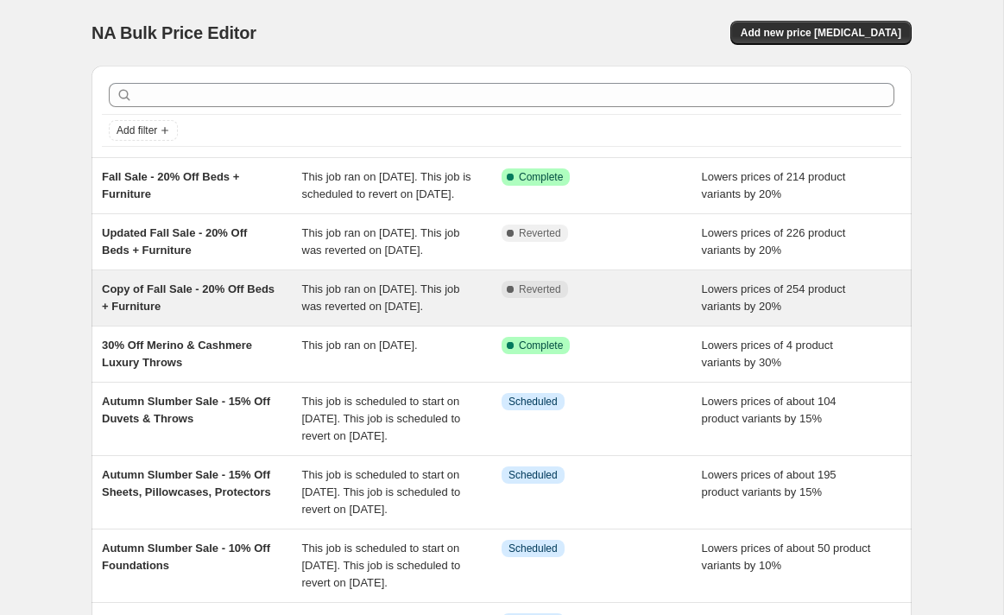
click at [281, 315] on div "Copy of Fall Sale - 20% Off Beds + Furniture" at bounding box center [202, 298] width 200 height 35
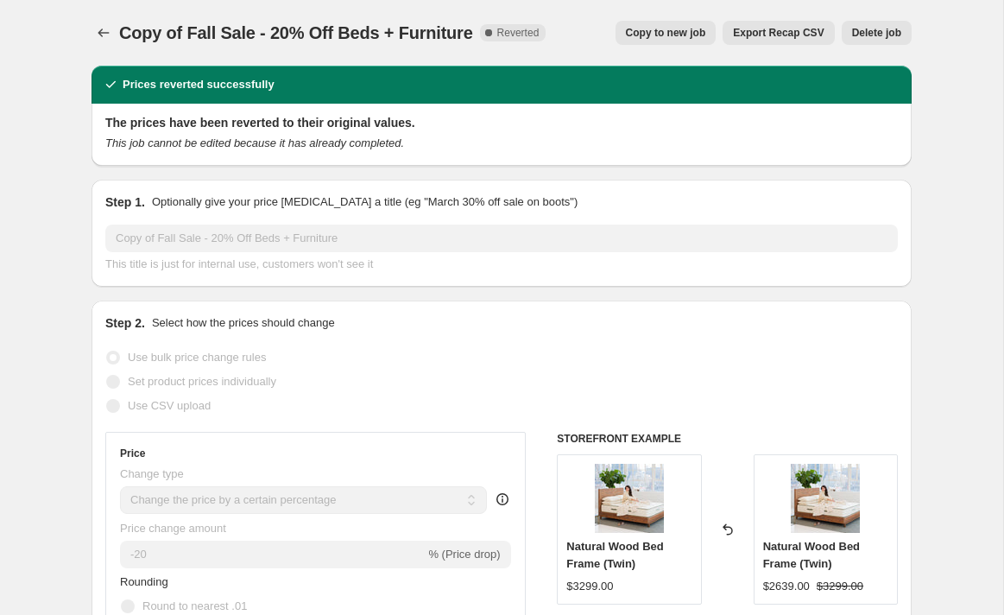
click at [867, 35] on span "Delete job" at bounding box center [876, 33] width 49 height 14
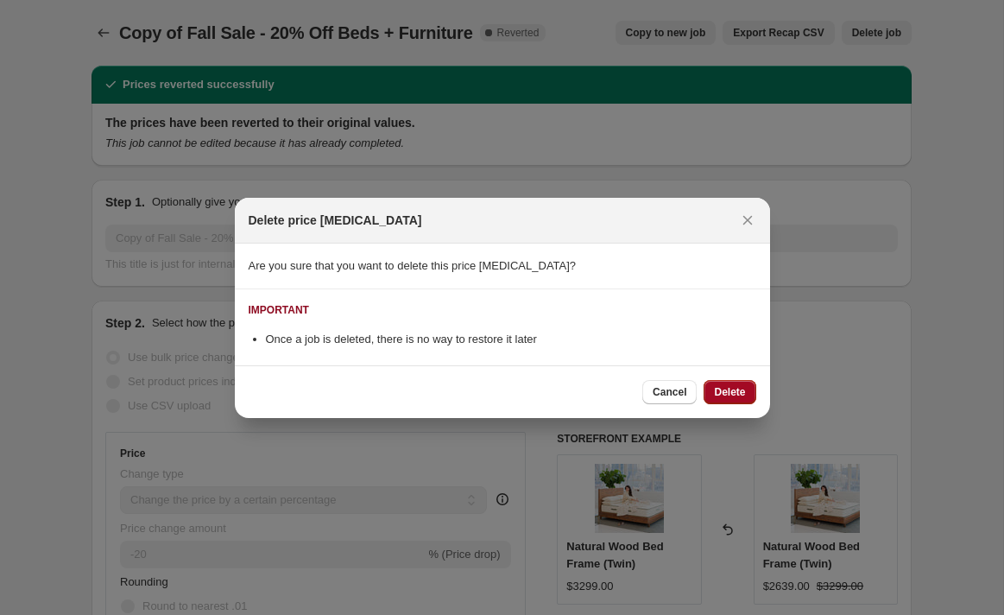
click at [738, 388] on span "Delete" at bounding box center [729, 392] width 31 height 14
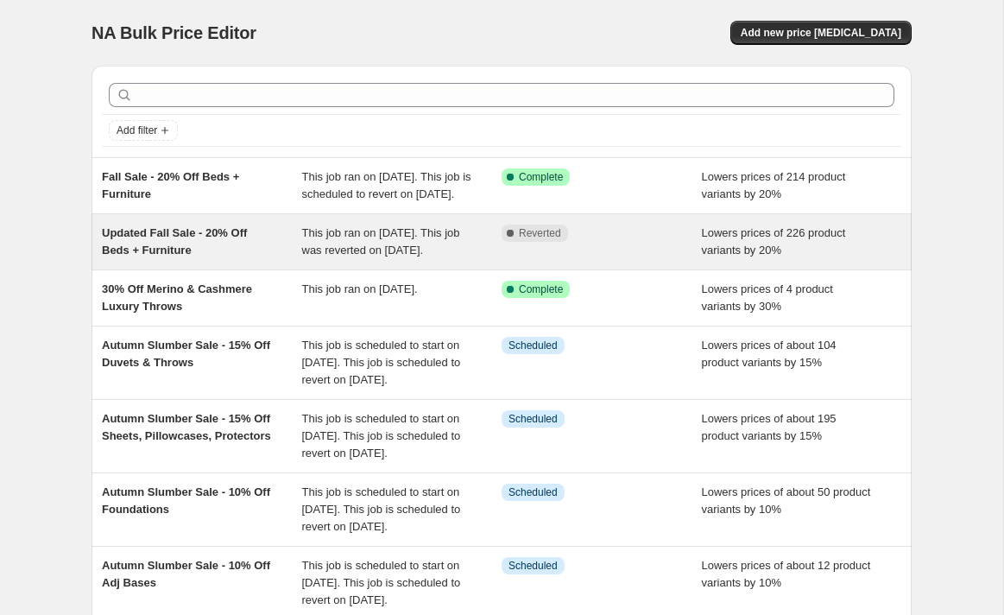
click at [255, 259] on div "Updated Fall Sale - 20% Off Beds + Furniture" at bounding box center [202, 241] width 200 height 35
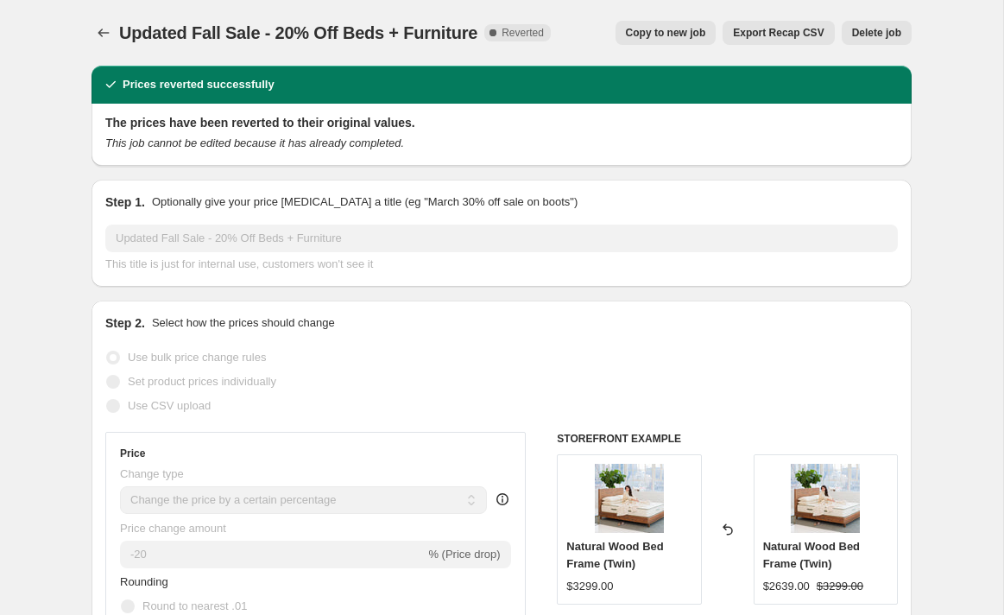
click at [866, 26] on button "Delete job" at bounding box center [877, 33] width 70 height 24
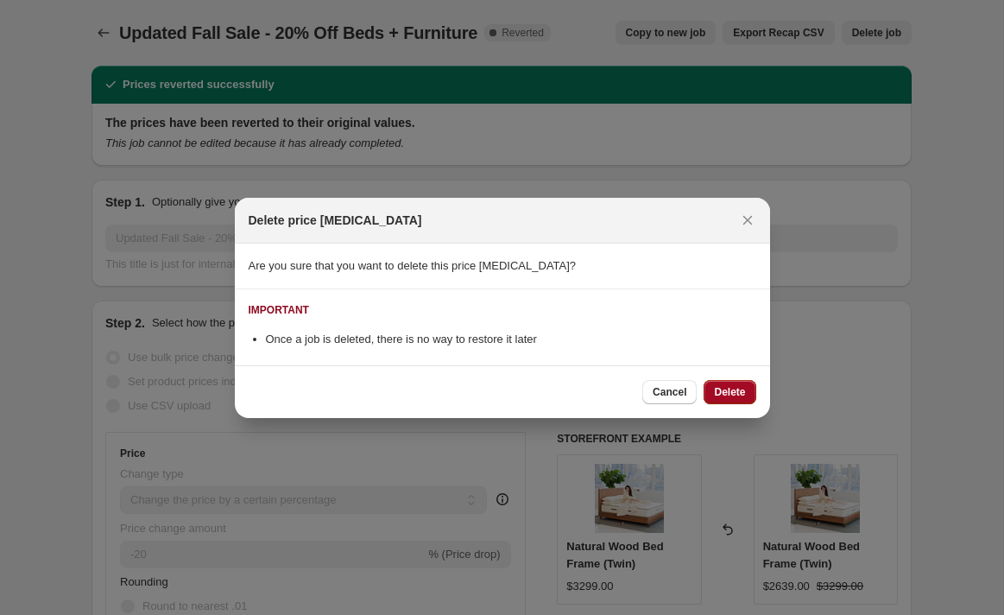
click at [722, 388] on span "Delete" at bounding box center [729, 392] width 31 height 14
